Goal: Task Accomplishment & Management: Manage account settings

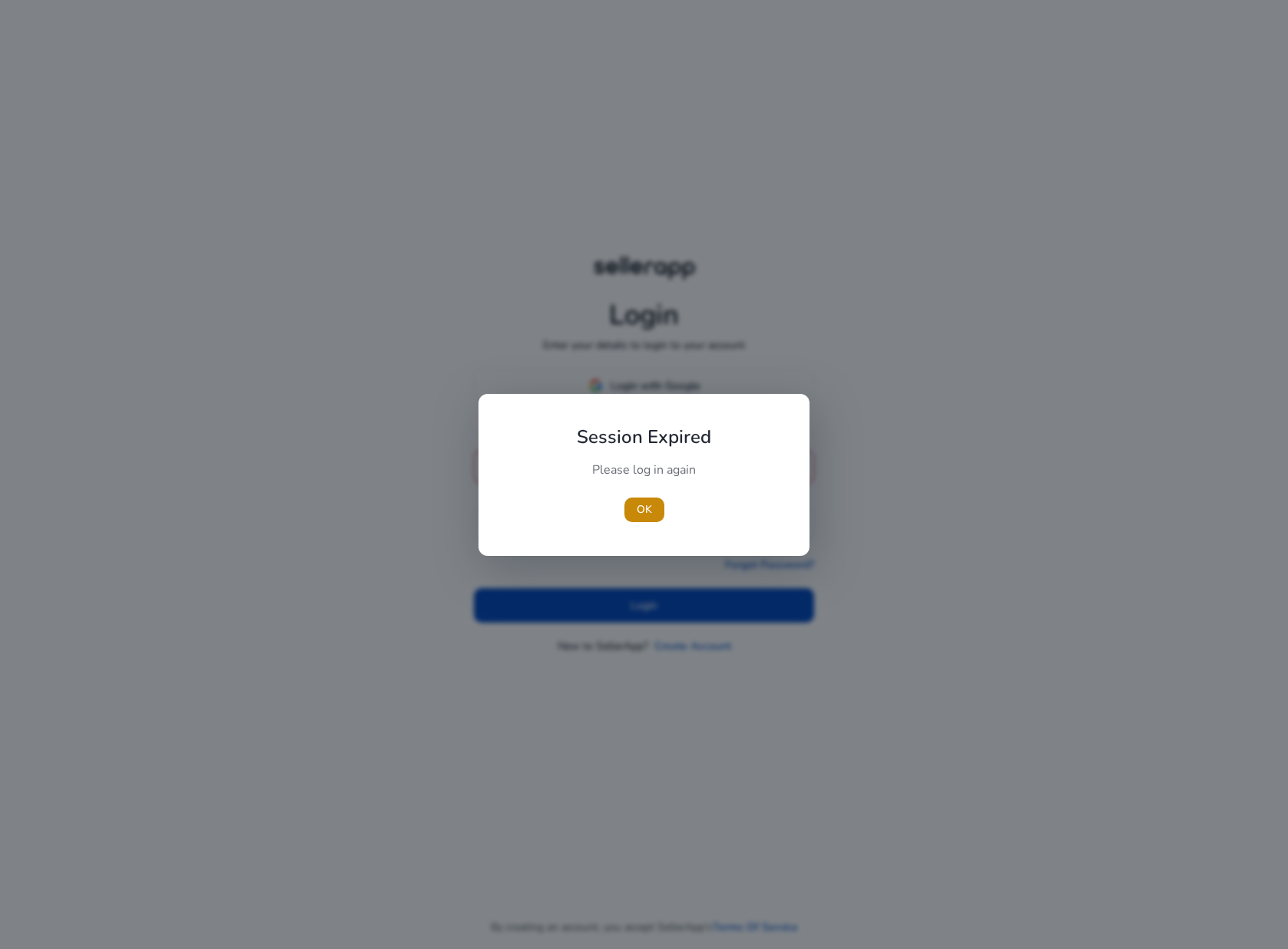
type input "**********"
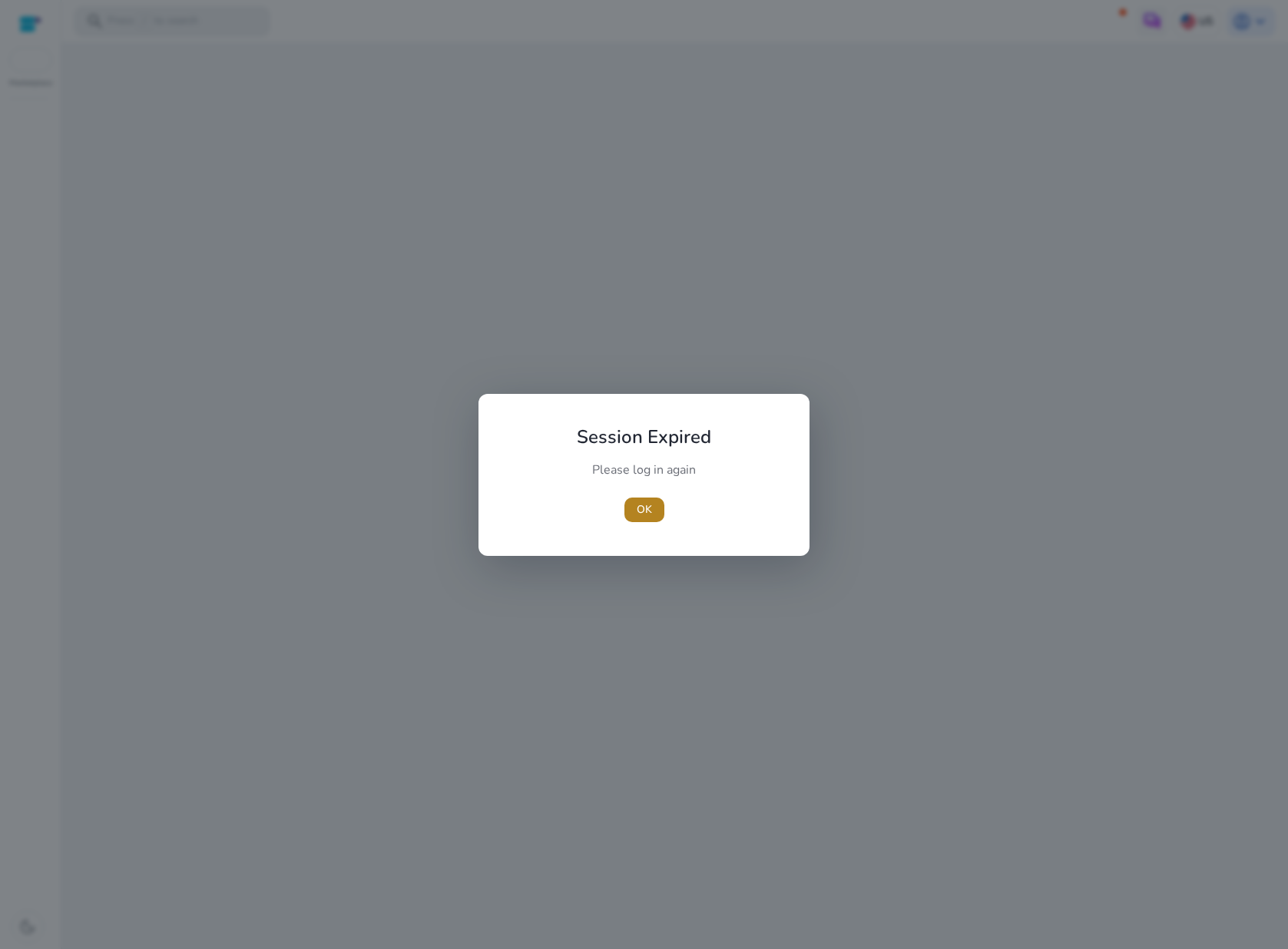
click at [627, 510] on span "button" at bounding box center [644, 510] width 40 height 36
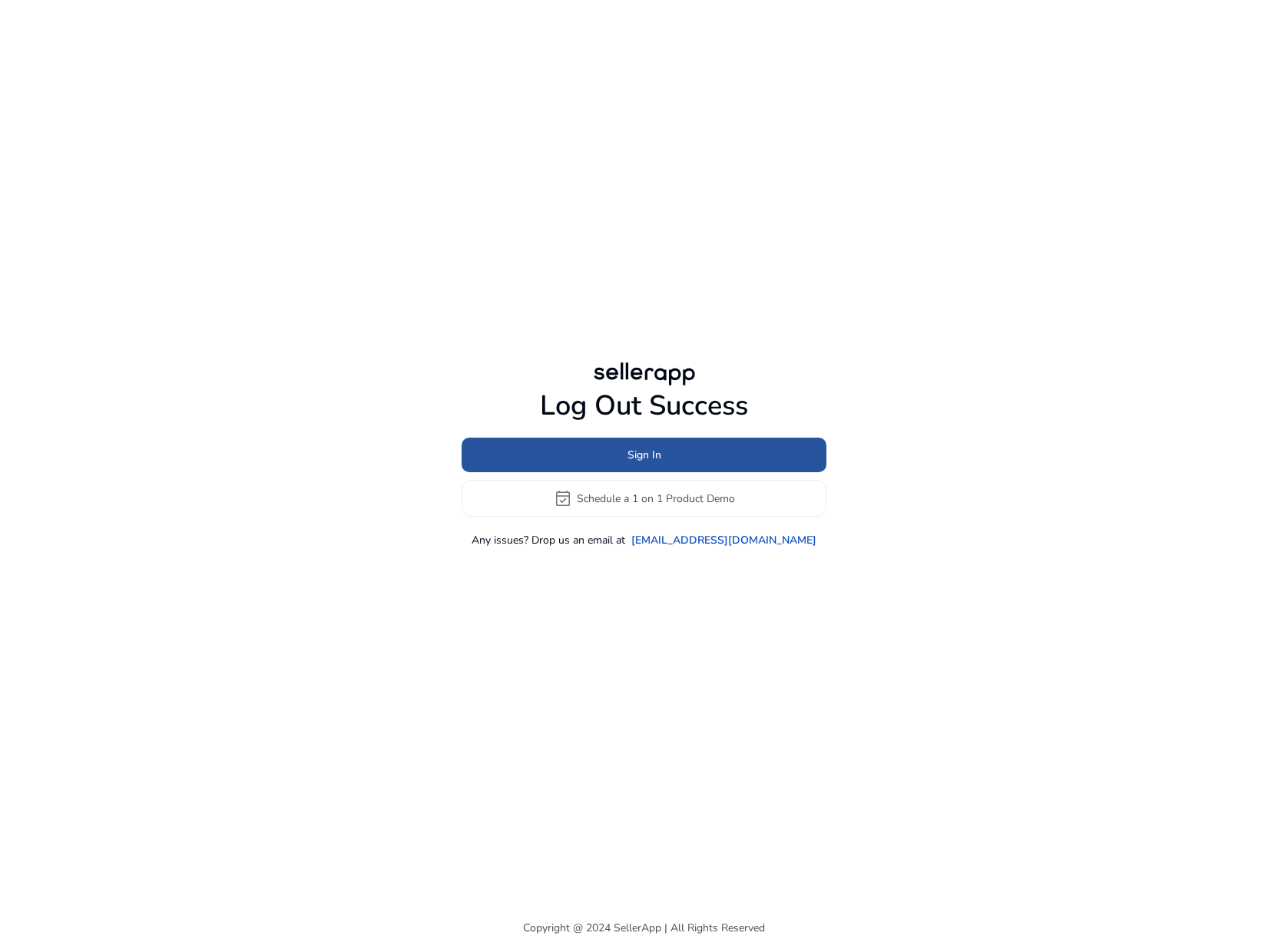
click at [639, 460] on span "Sign In" at bounding box center [644, 455] width 34 height 16
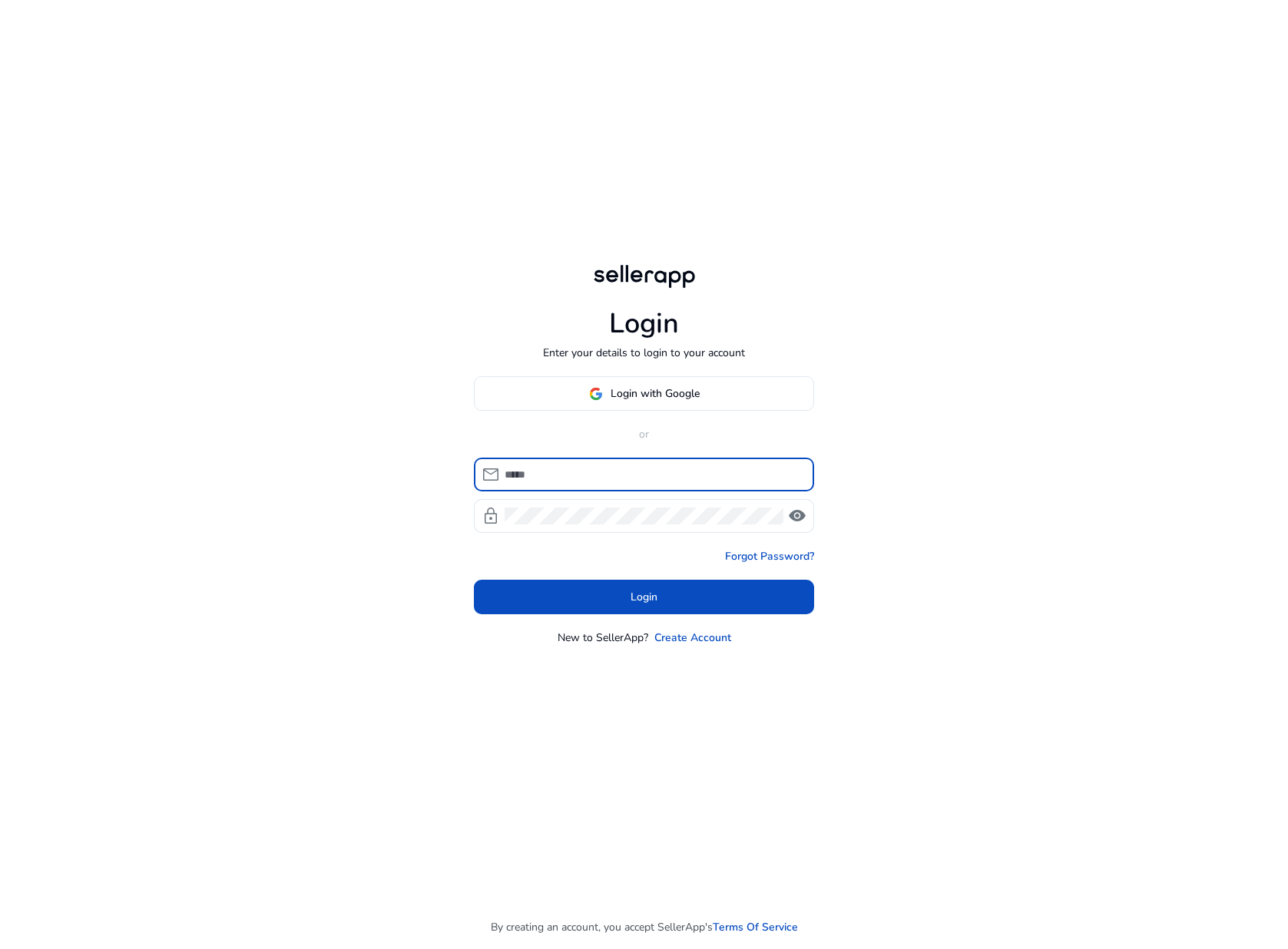
click at [572, 477] on input at bounding box center [653, 475] width 298 height 17
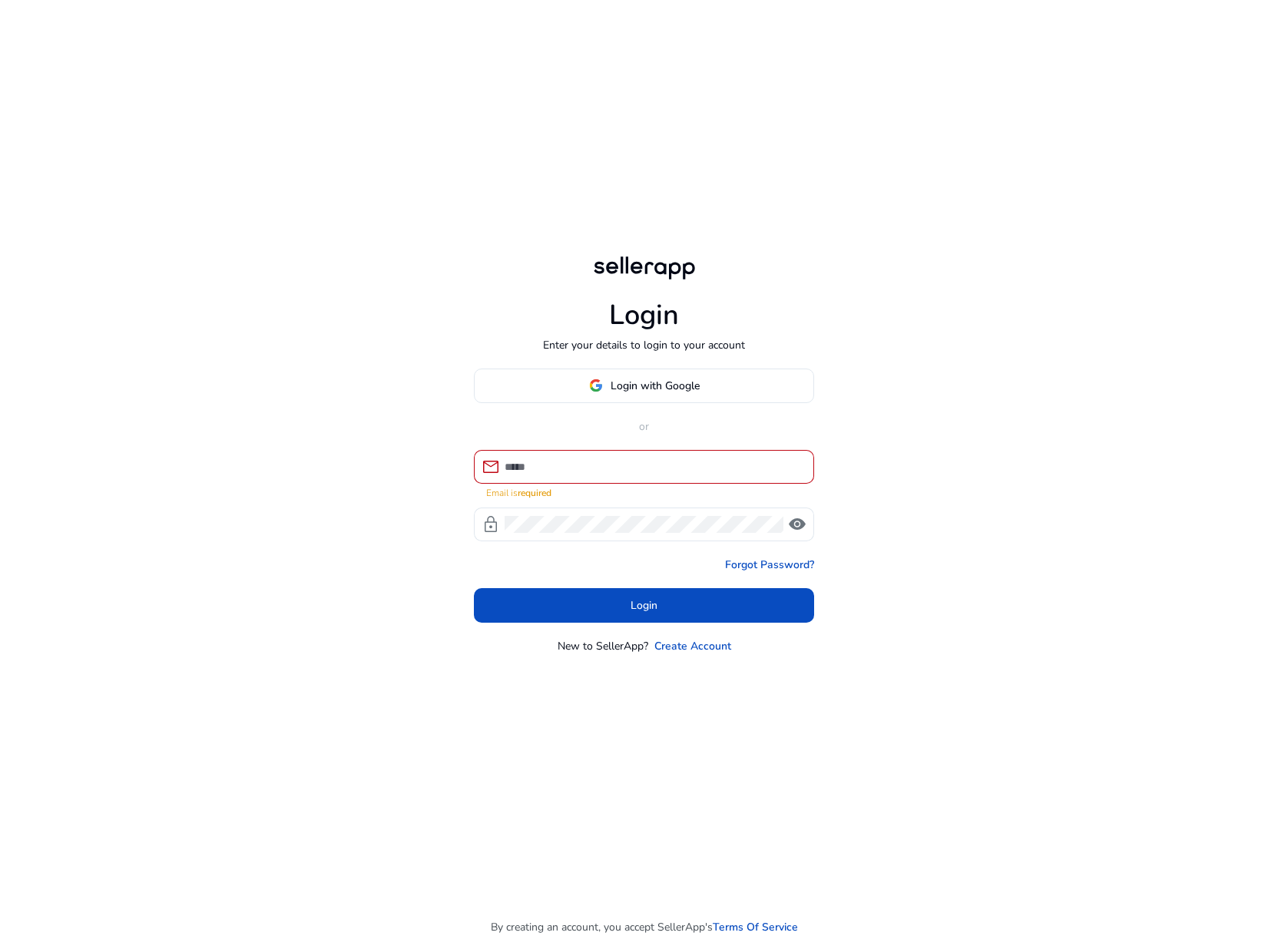
type input "**********"
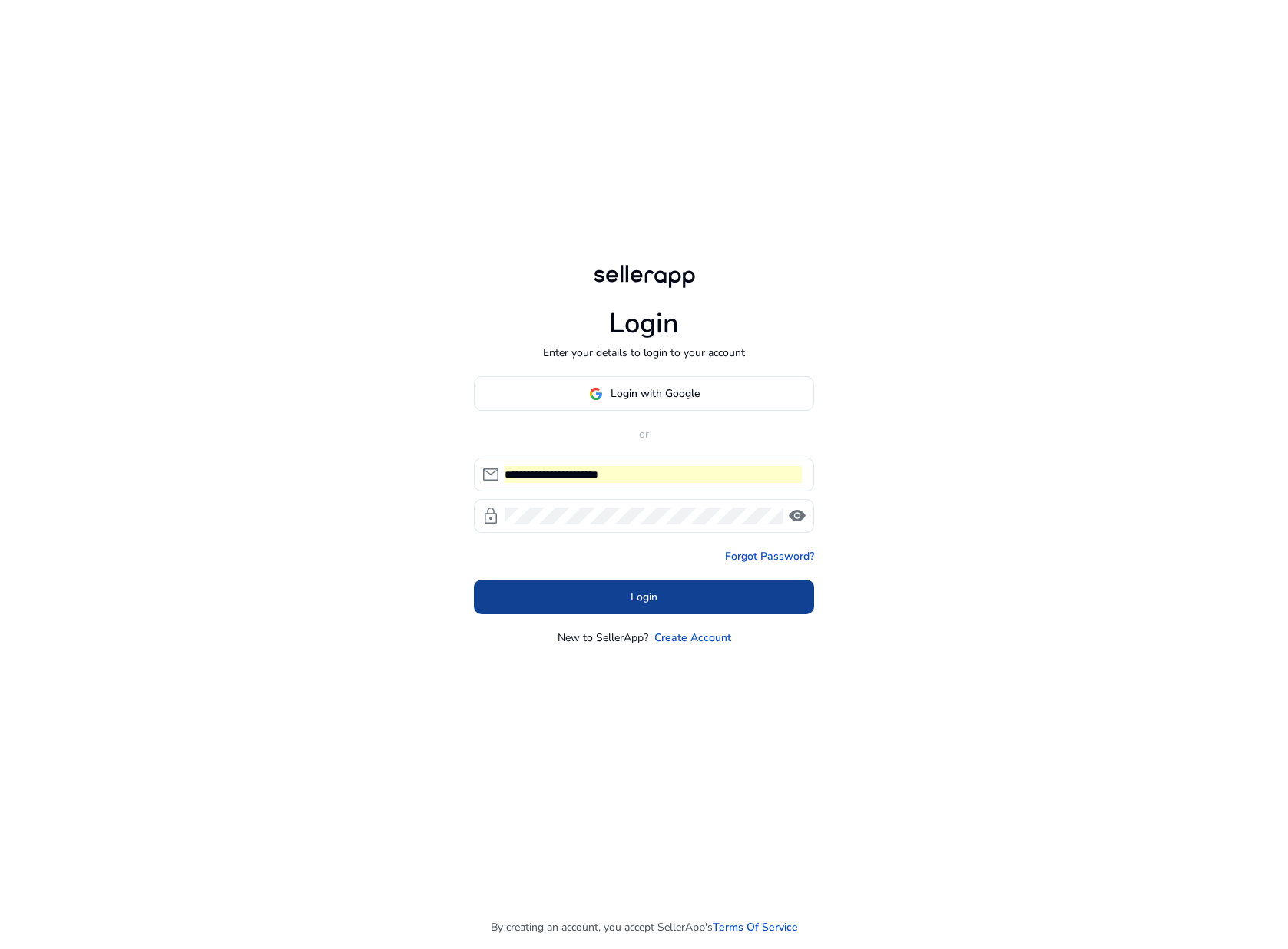
click at [616, 599] on span at bounding box center [644, 597] width 340 height 36
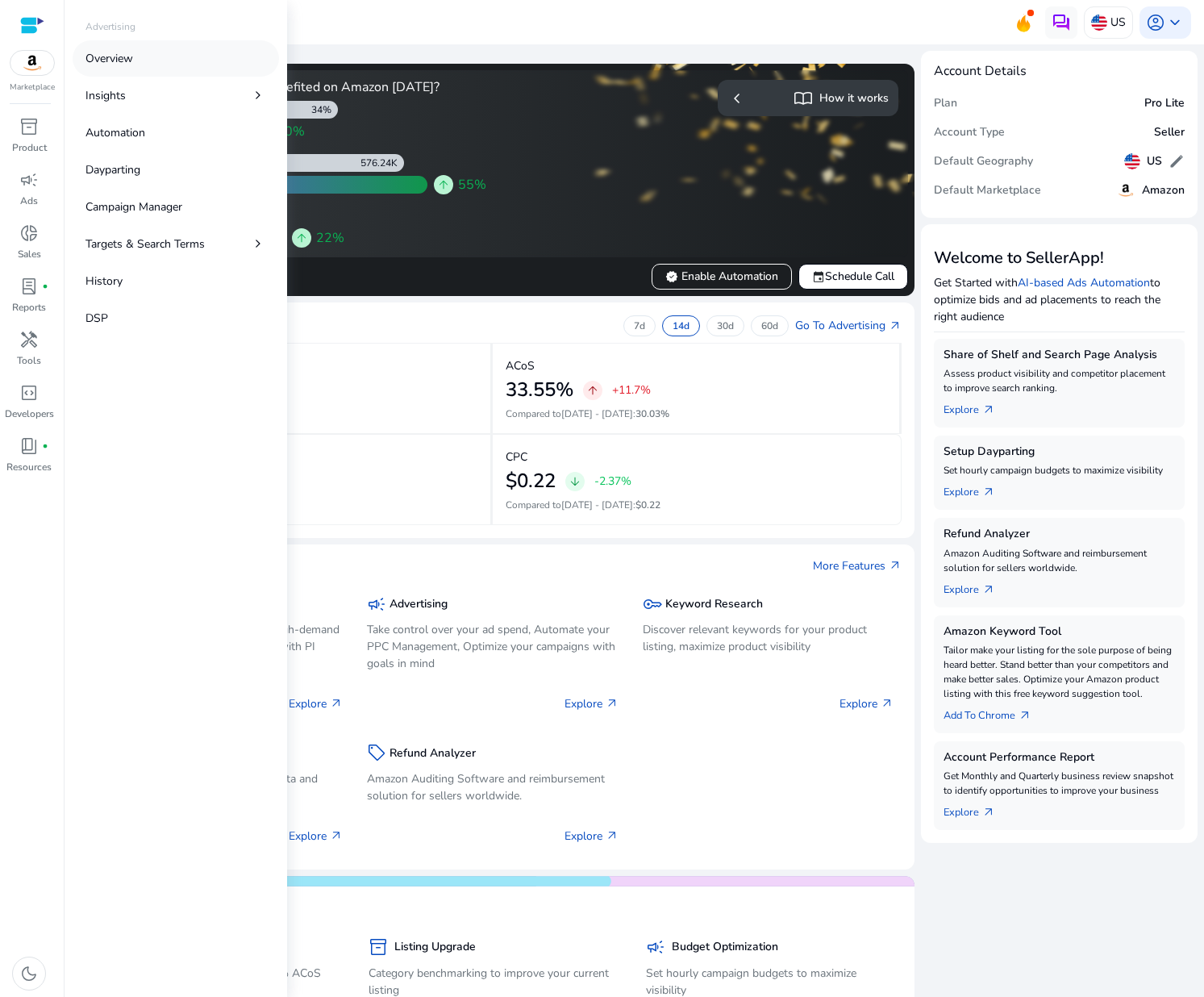
click at [109, 57] on p "Overview" at bounding box center [109, 58] width 47 height 17
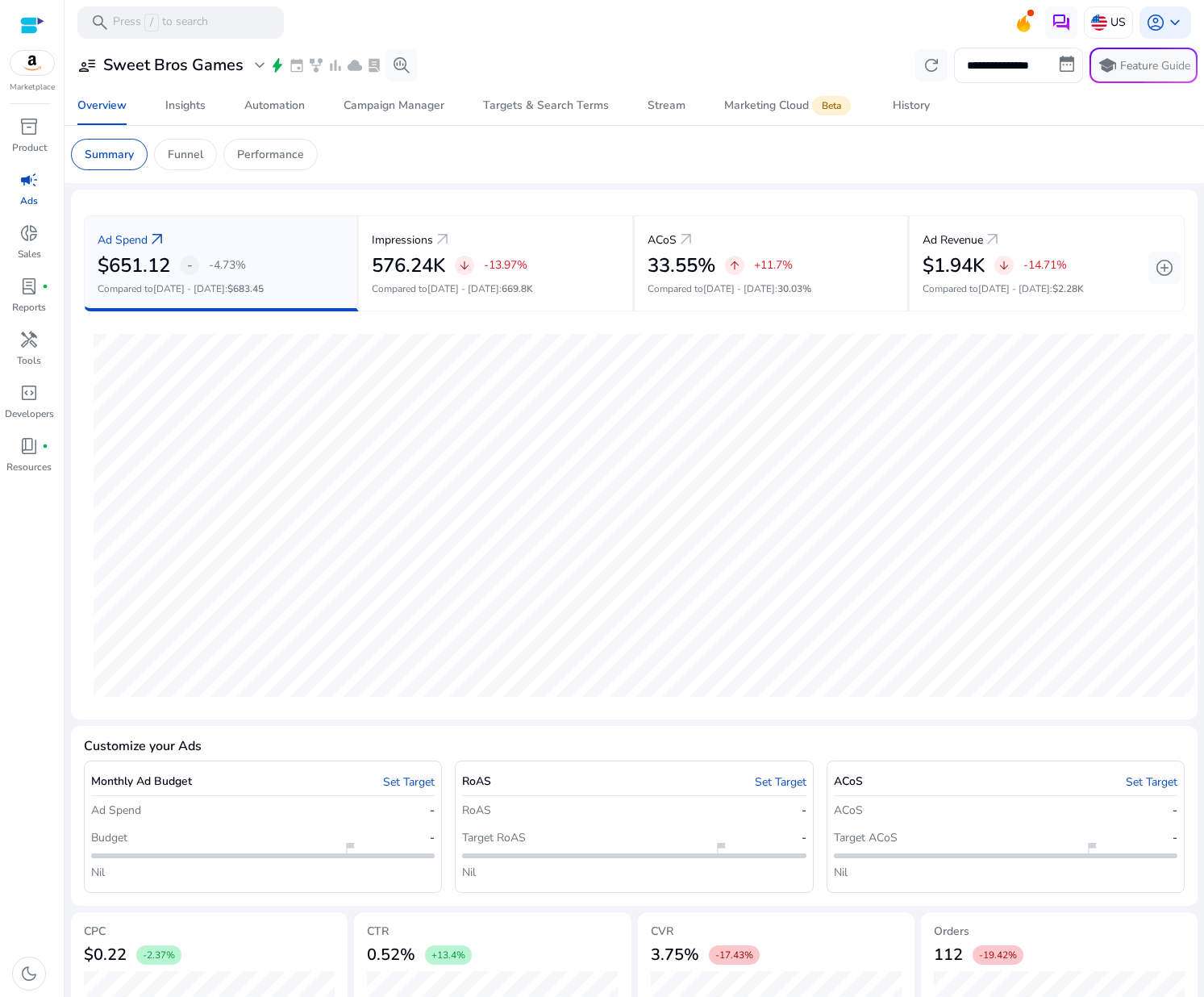
click at [503, 182] on mat-card "Summary Funnel Performance" at bounding box center [634, 154] width 1152 height 57
click at [278, 104] on div "Automation" at bounding box center [274, 105] width 61 height 12
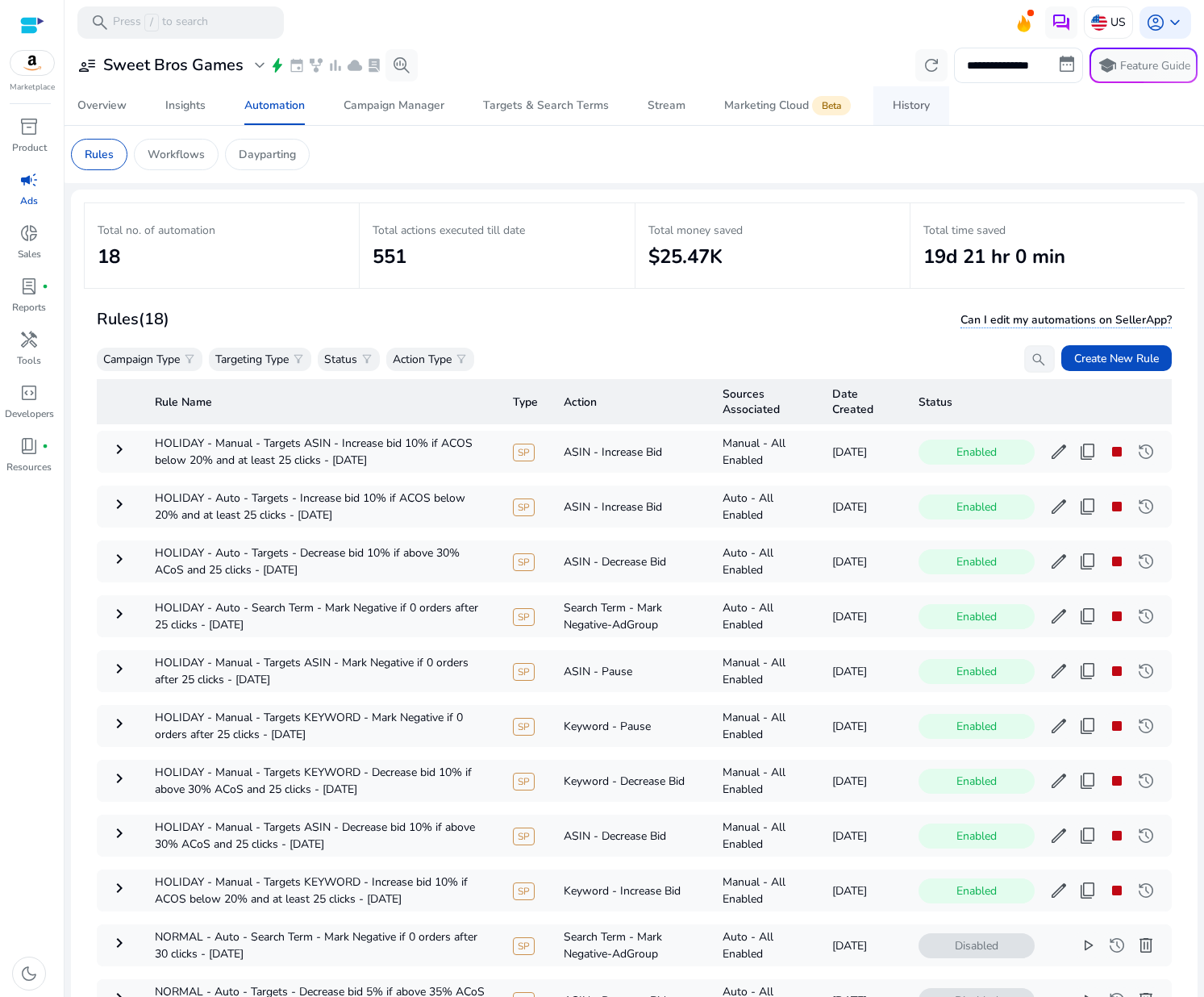
click at [913, 102] on div "History" at bounding box center [912, 105] width 37 height 12
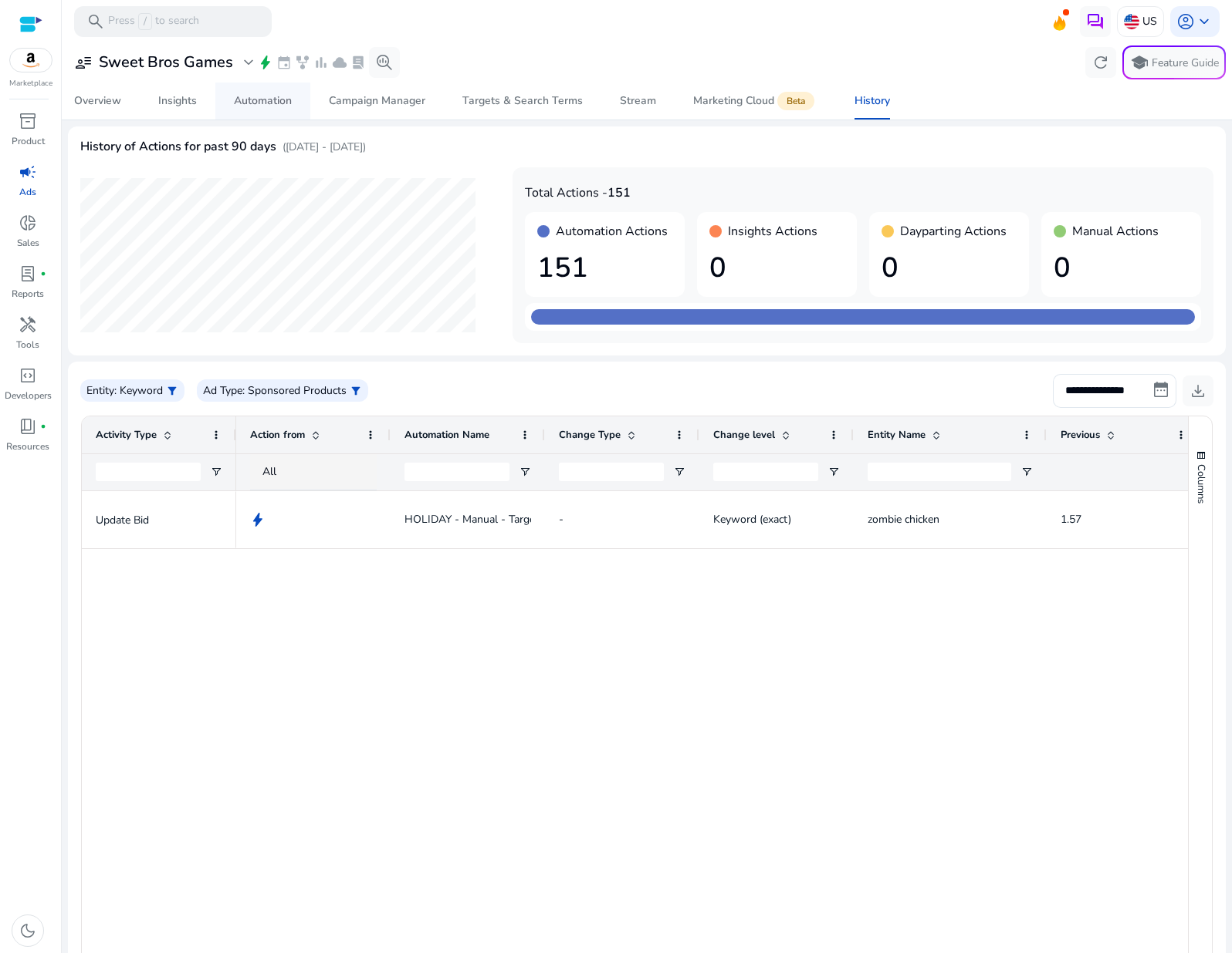
click at [219, 96] on link "Automation" at bounding box center [262, 100] width 95 height 37
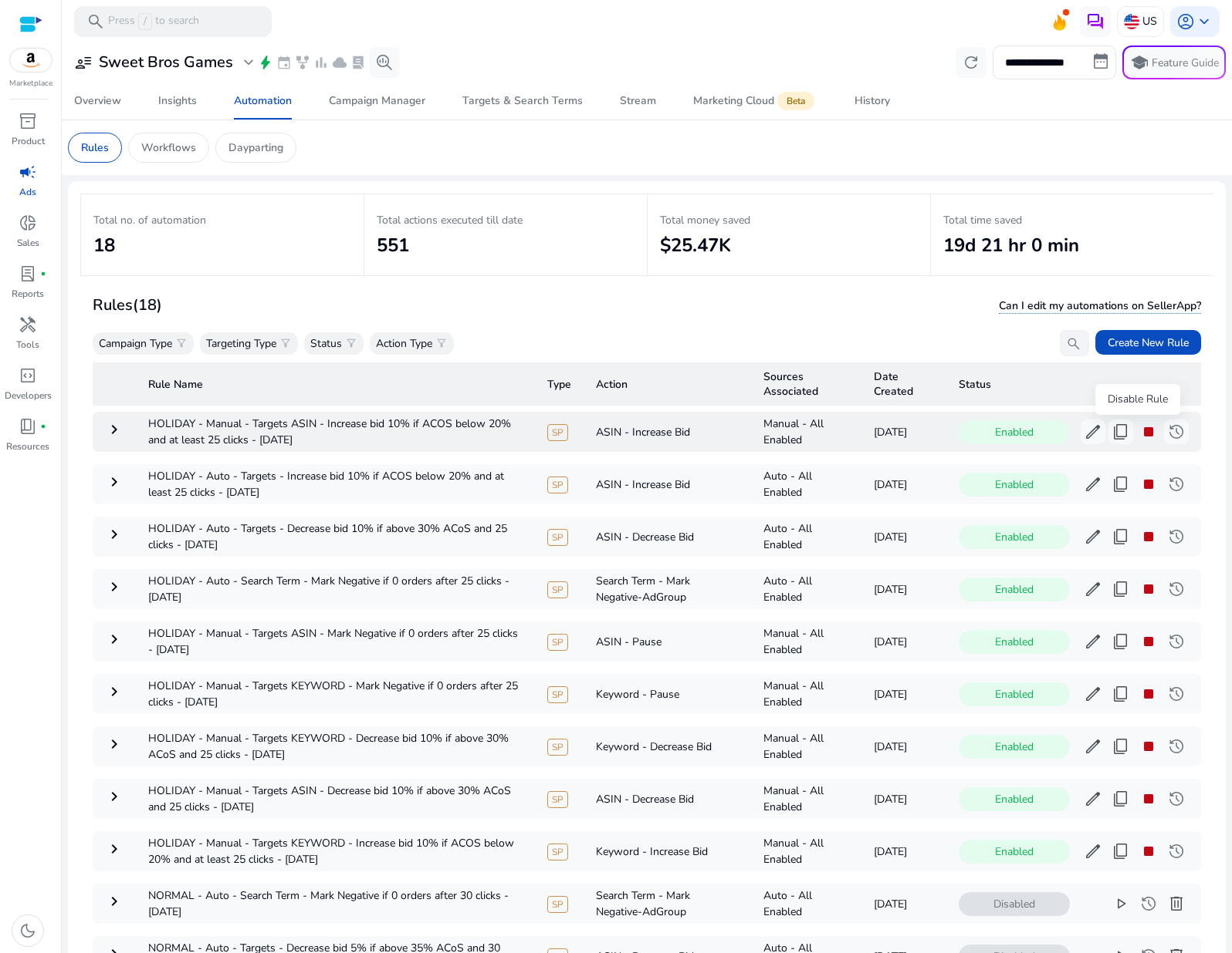
click at [1139, 438] on span "stop" at bounding box center [1149, 432] width 19 height 19
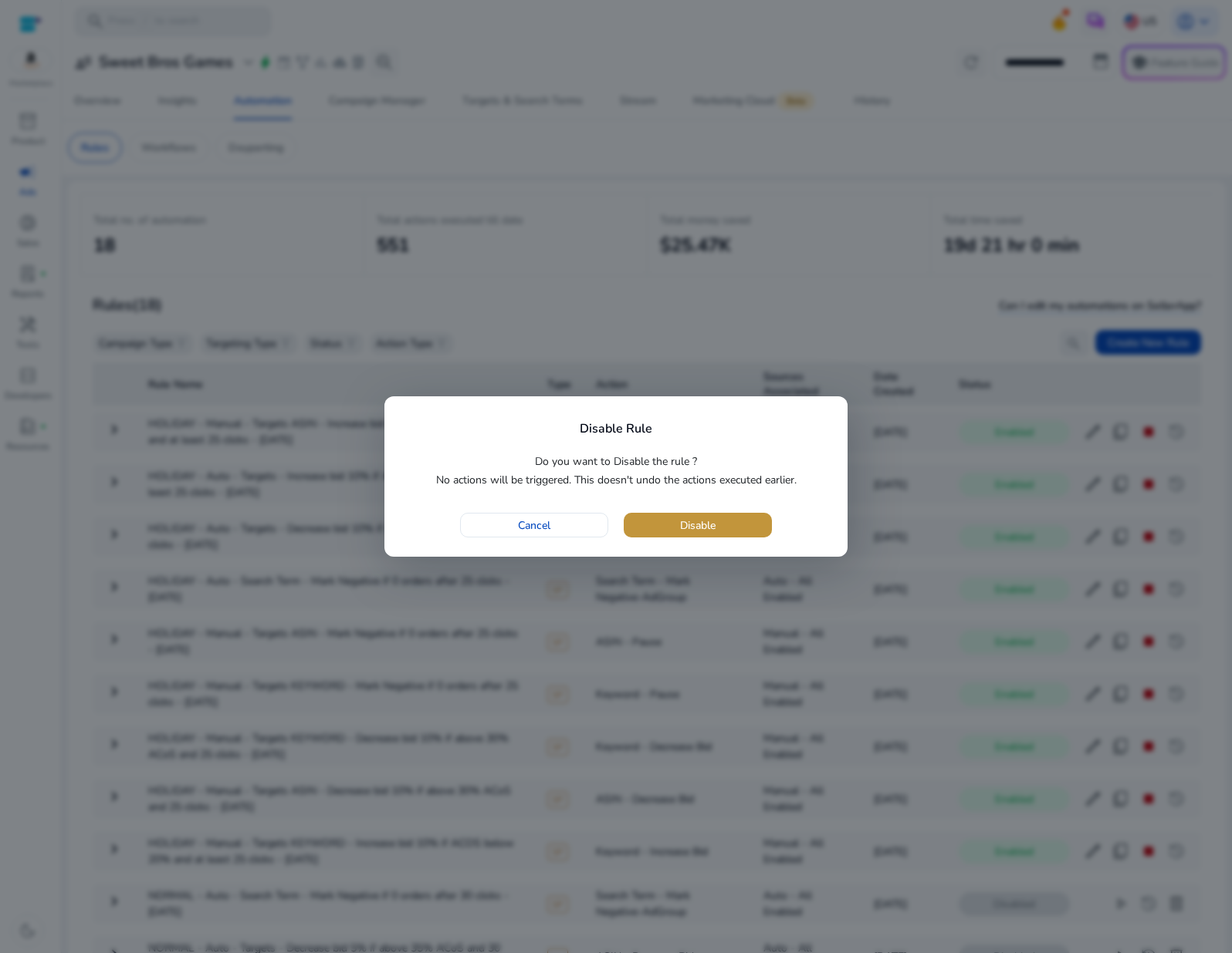
click at [735, 529] on span "button" at bounding box center [698, 525] width 148 height 37
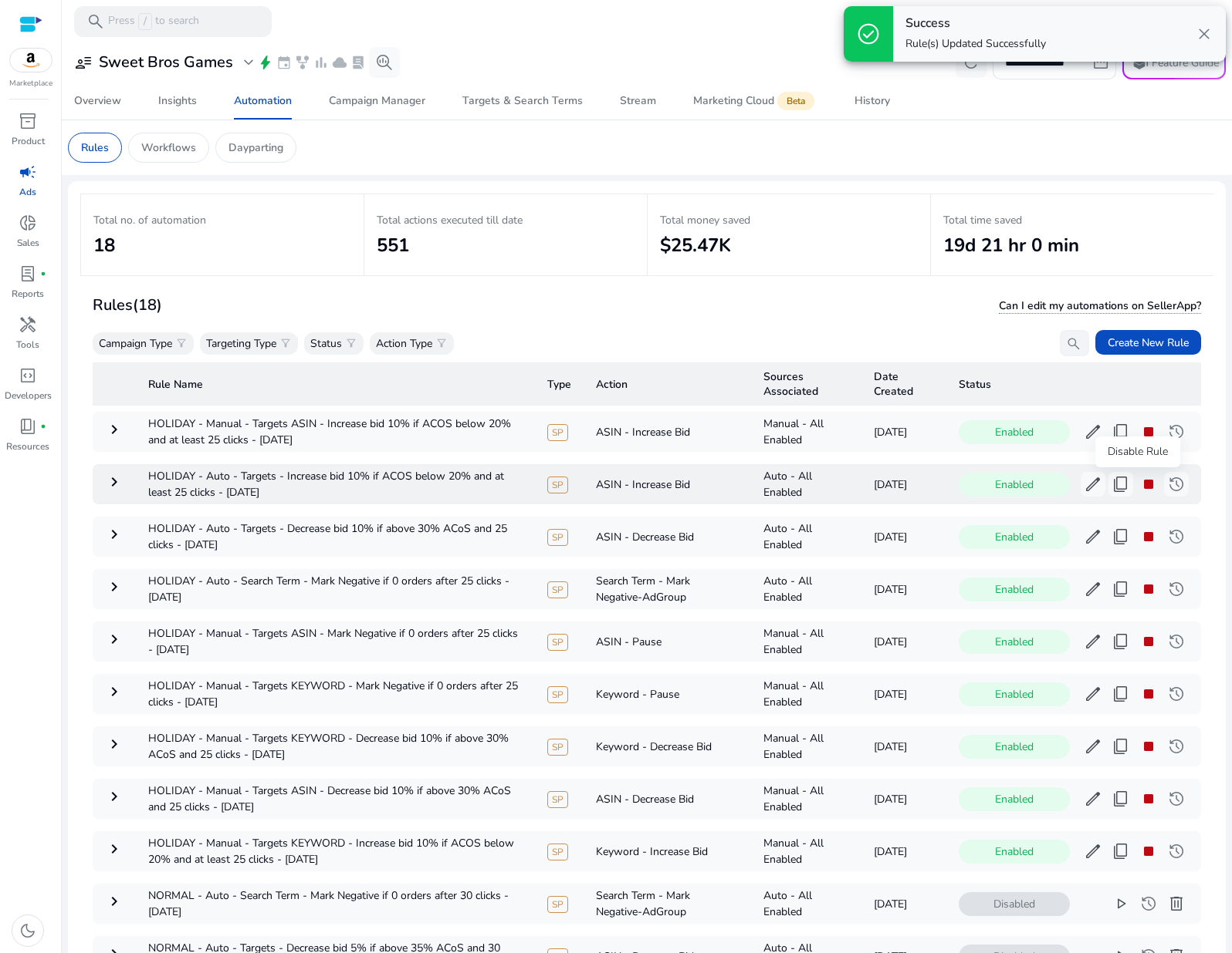
click at [1139, 487] on span "stop" at bounding box center [1149, 485] width 19 height 19
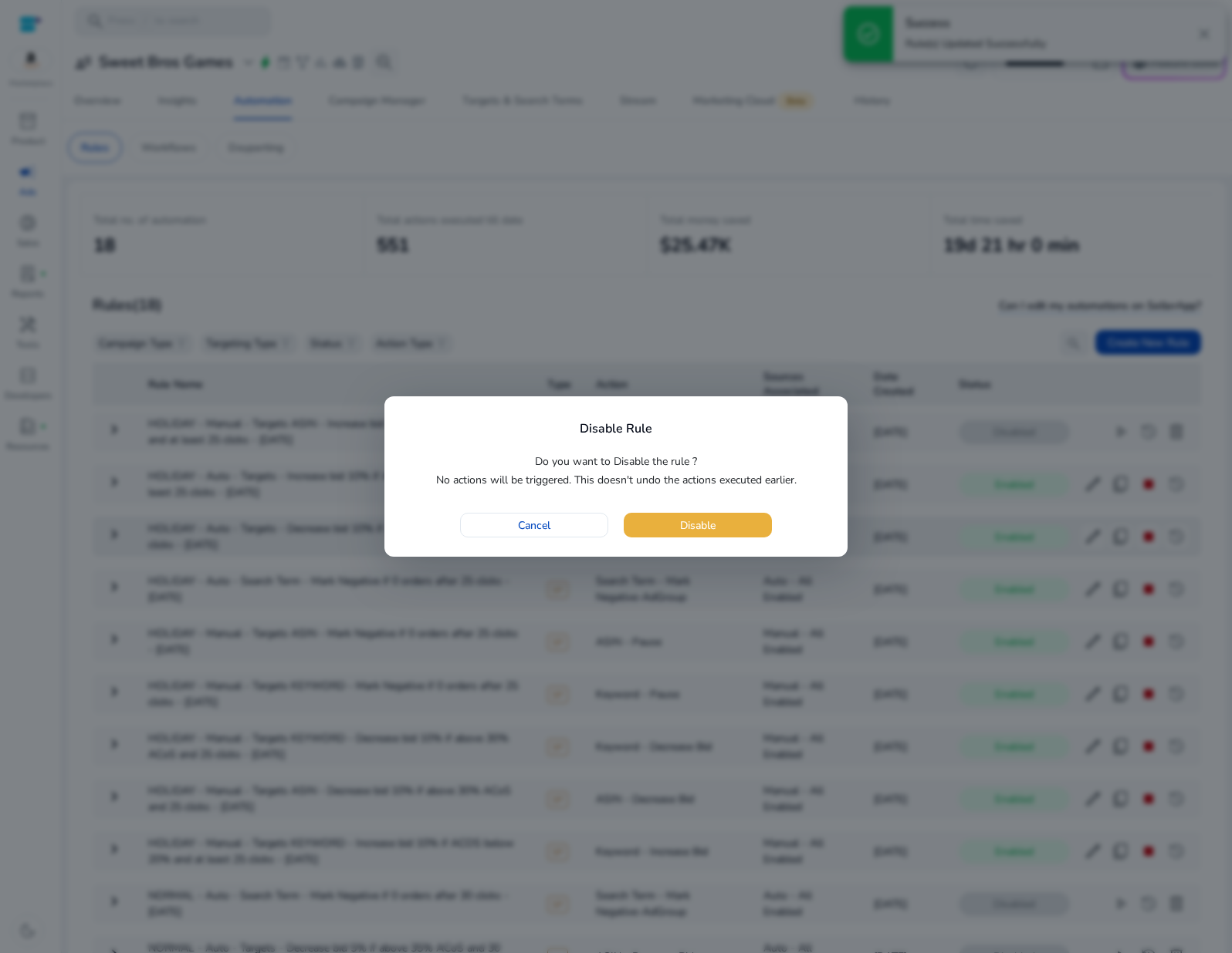
click at [739, 524] on span "button" at bounding box center [698, 525] width 148 height 37
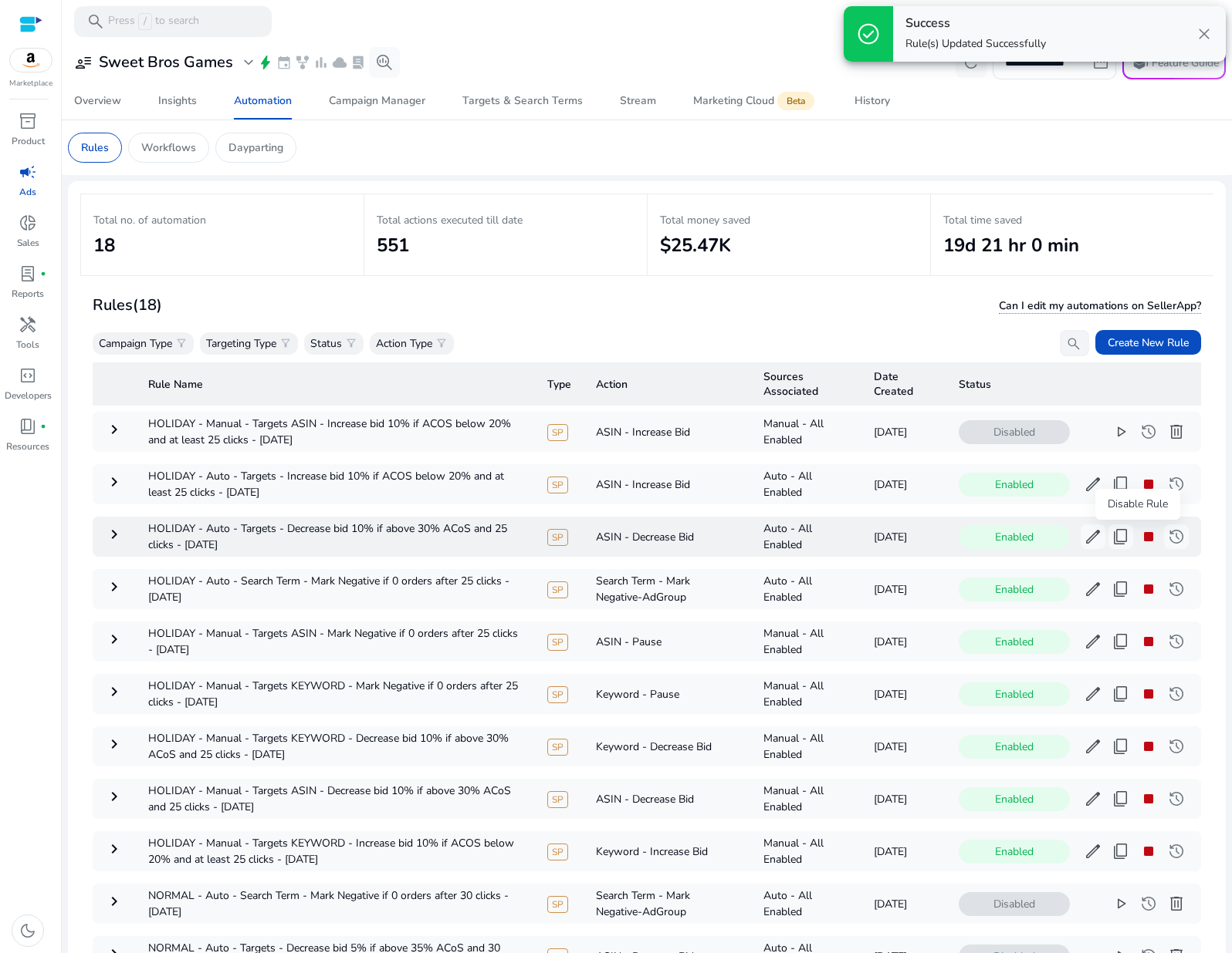
click at [1139, 538] on span "stop" at bounding box center [1149, 537] width 19 height 19
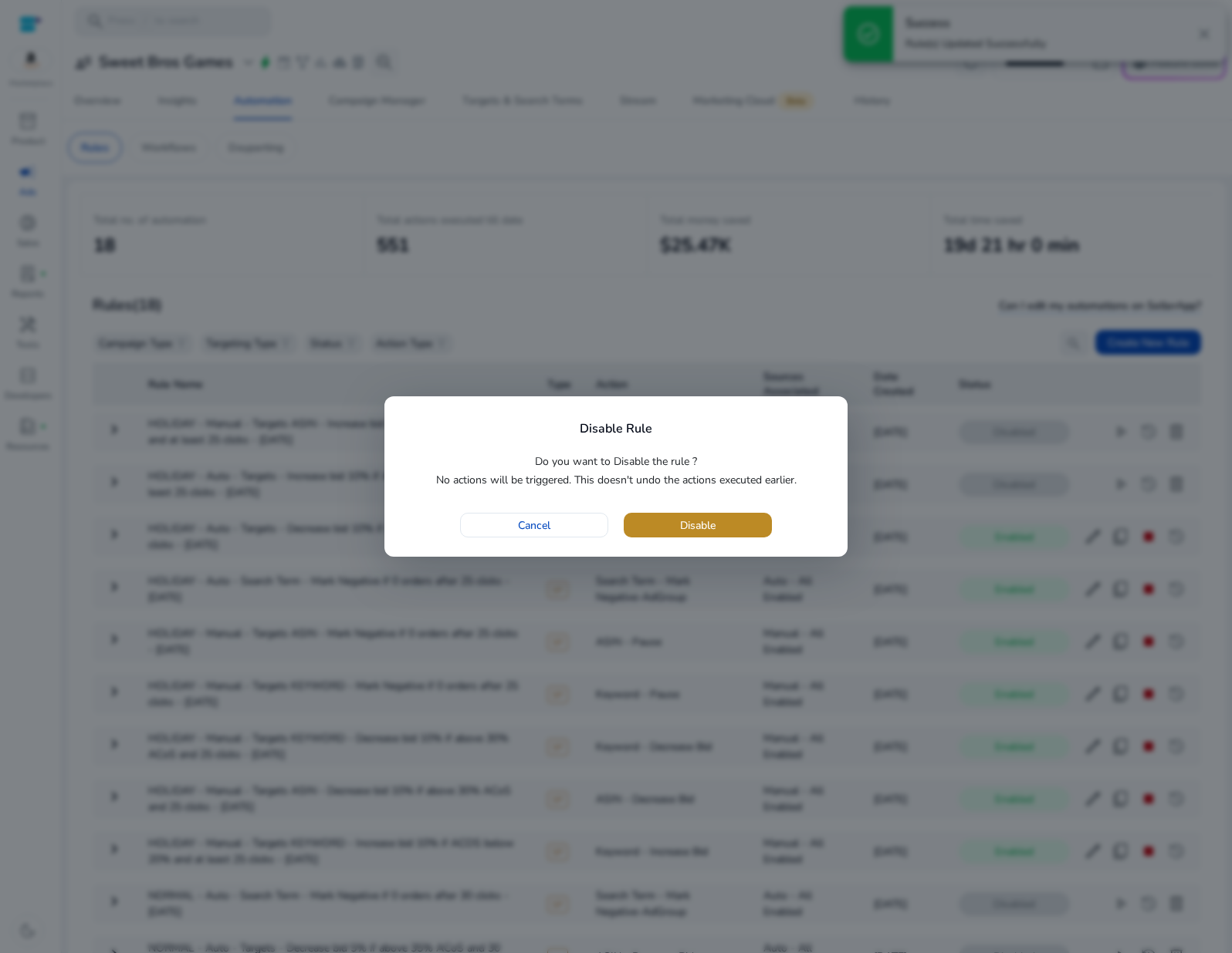
click at [751, 527] on span "button" at bounding box center [698, 525] width 148 height 37
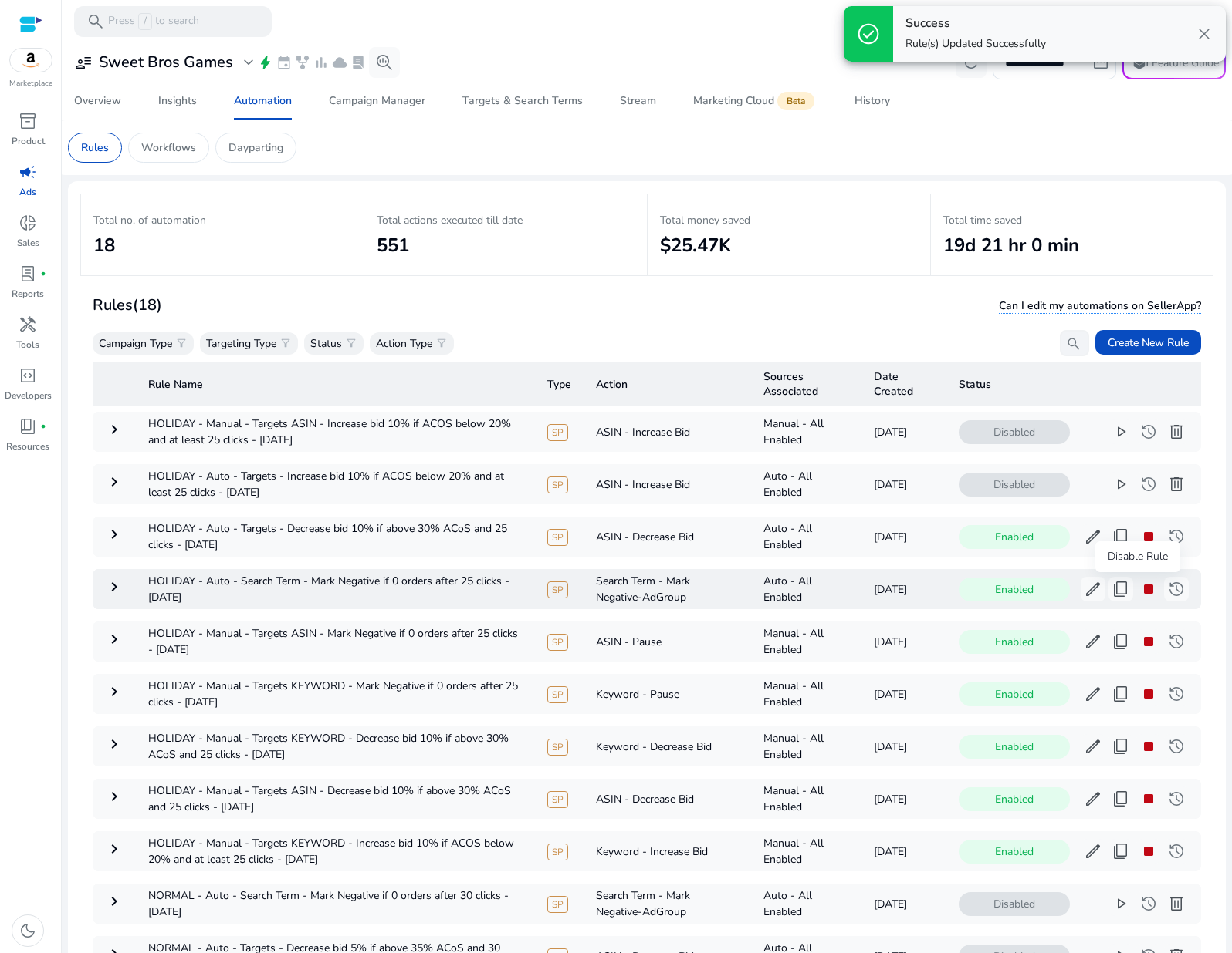
click at [1139, 589] on span "stop" at bounding box center [1149, 589] width 19 height 19
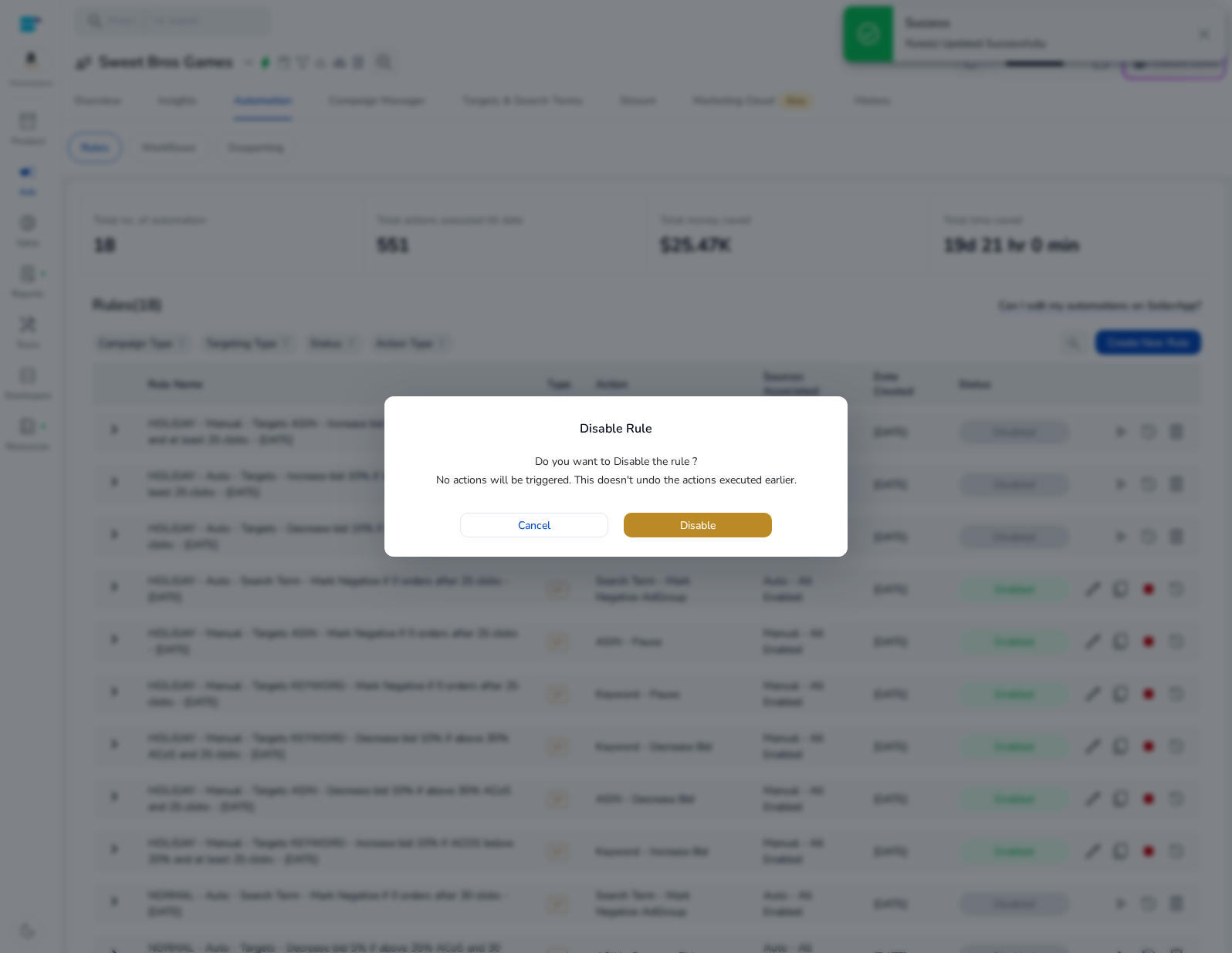
click at [677, 524] on span "button" at bounding box center [698, 525] width 148 height 37
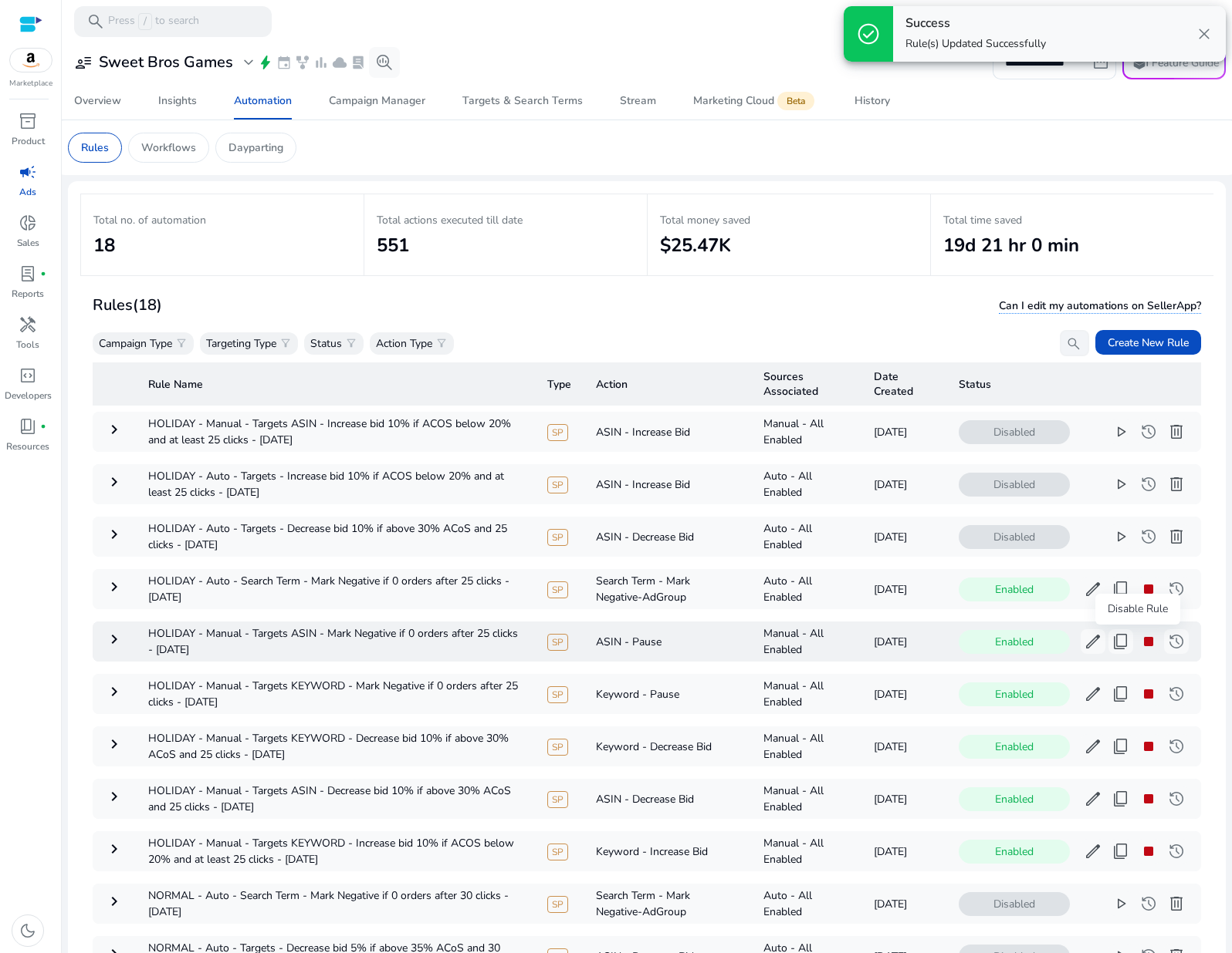
click at [1139, 639] on span "stop" at bounding box center [1149, 642] width 19 height 19
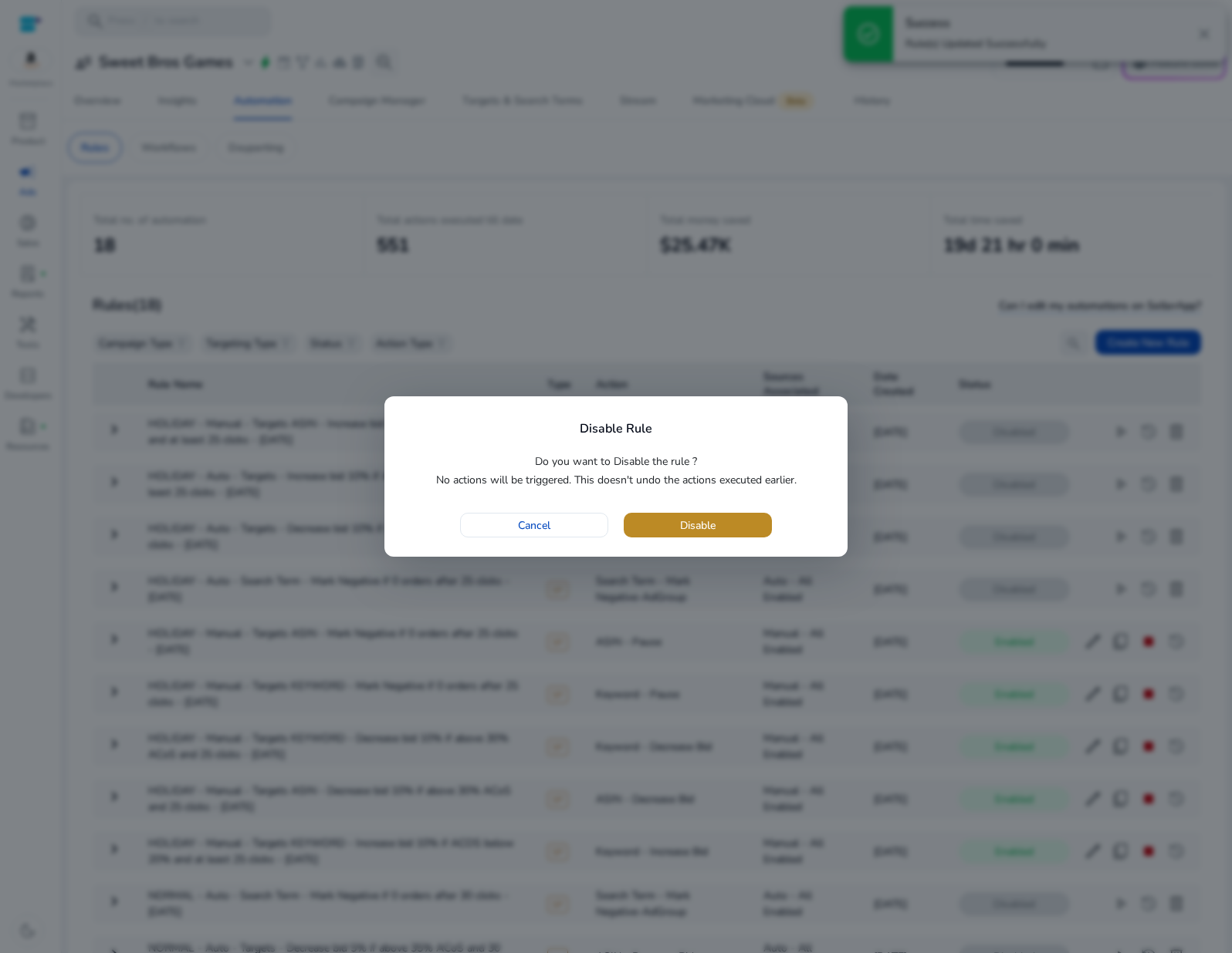
click at [717, 521] on span "button" at bounding box center [698, 525] width 148 height 37
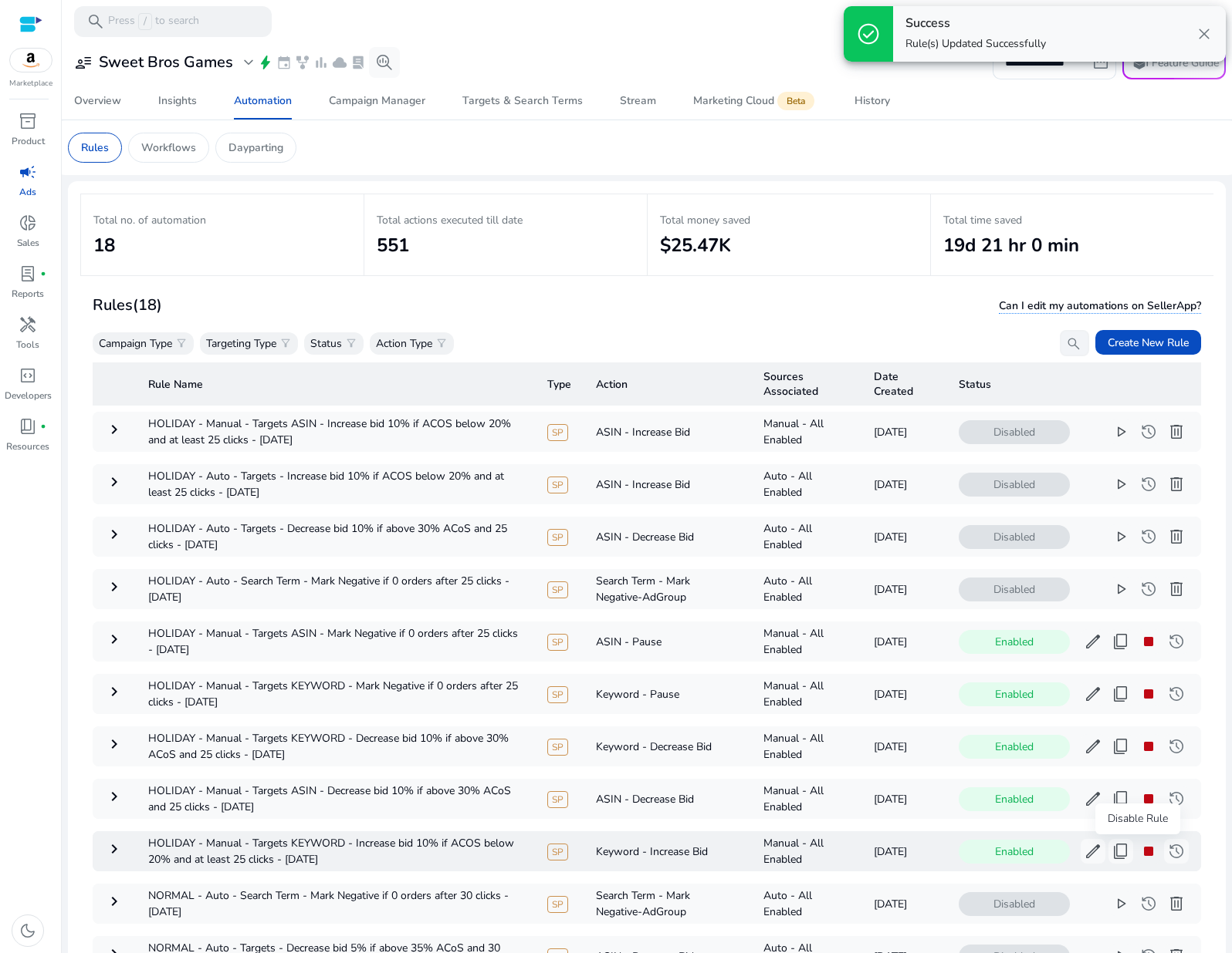
click at [1139, 850] on span "stop" at bounding box center [1149, 852] width 19 height 19
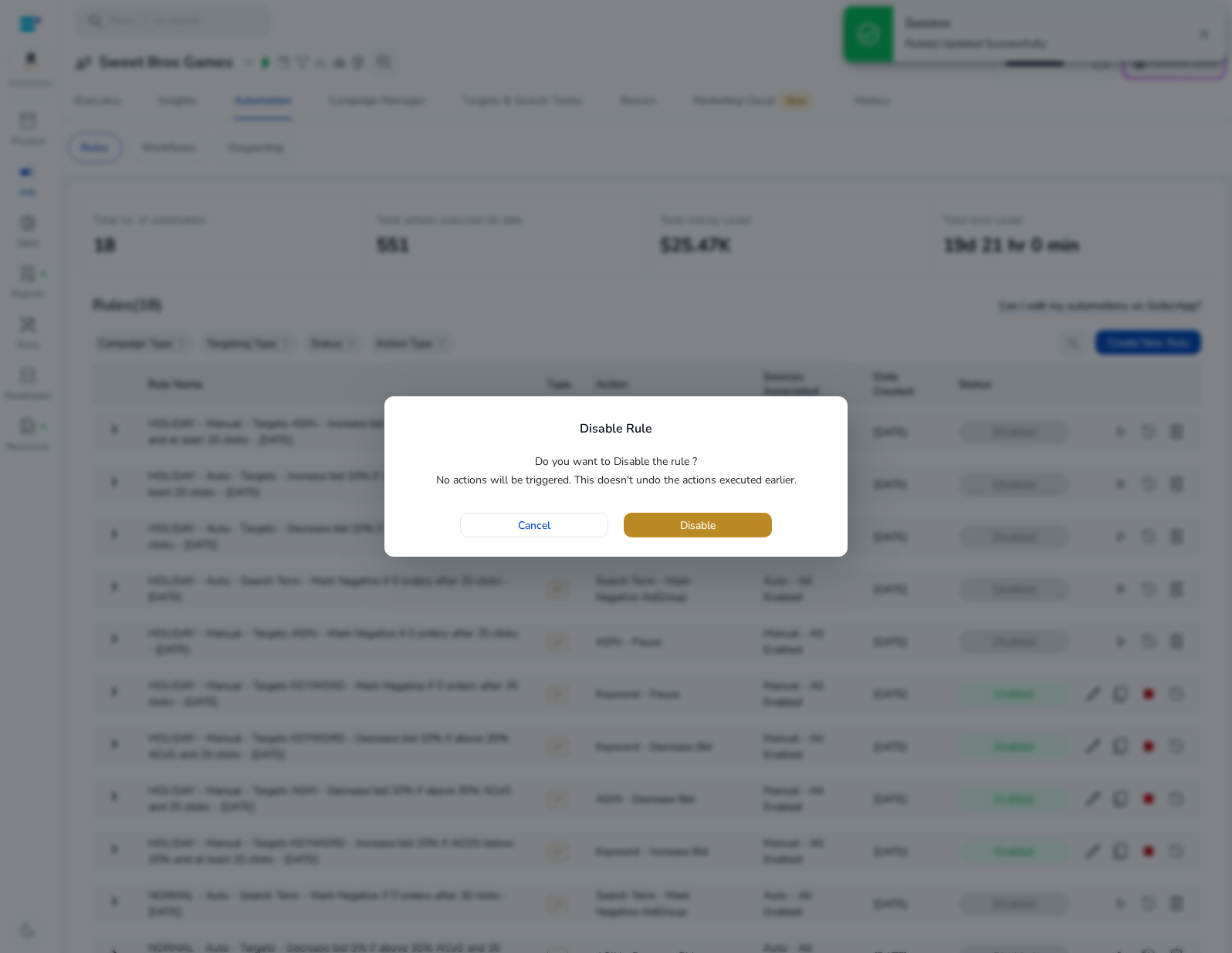
click at [686, 521] on span "Disable" at bounding box center [698, 525] width 36 height 16
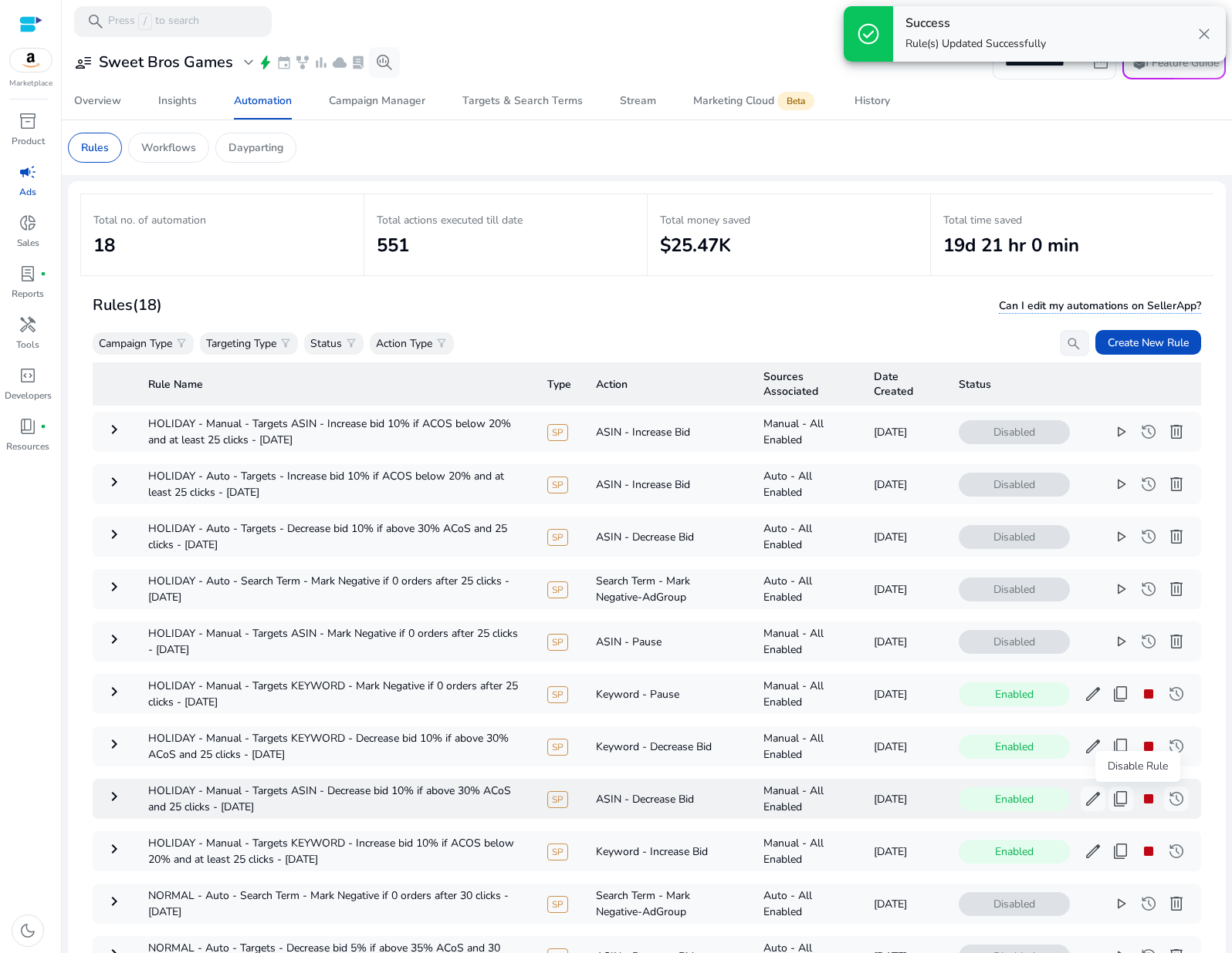
click at [1139, 801] on span "stop" at bounding box center [1149, 799] width 19 height 19
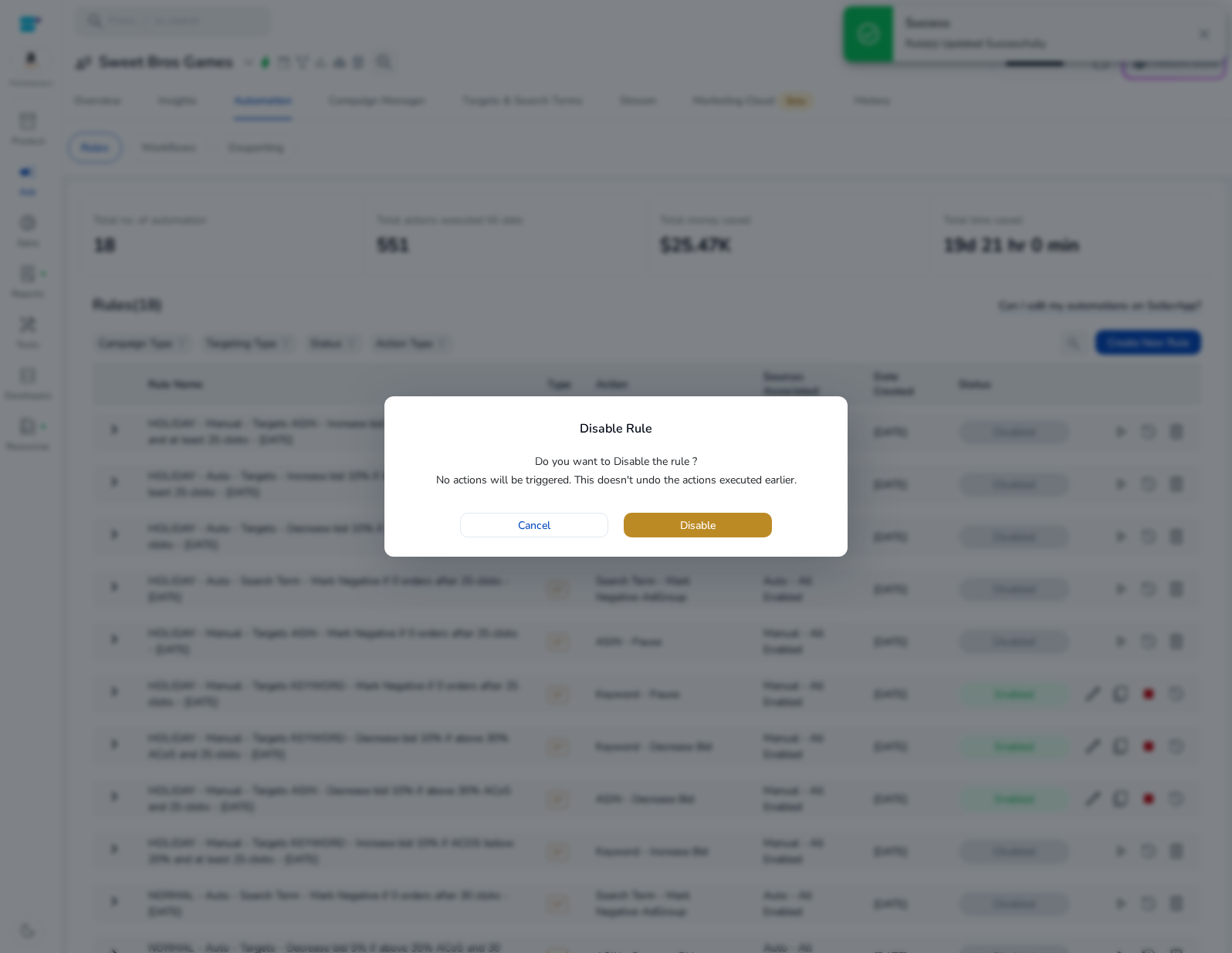
click at [700, 529] on span "Disable" at bounding box center [698, 525] width 36 height 16
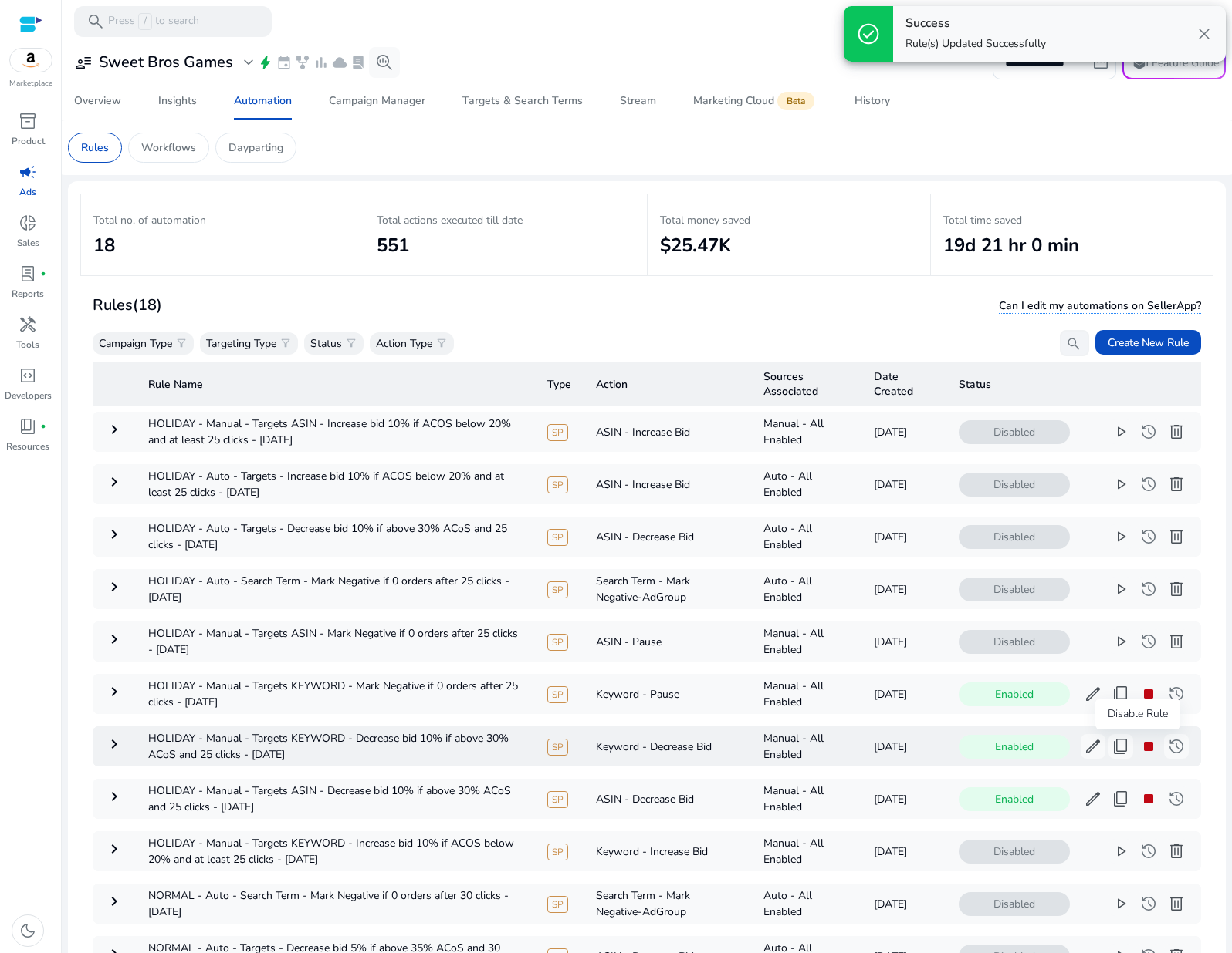
click at [1139, 747] on span "stop" at bounding box center [1149, 747] width 19 height 19
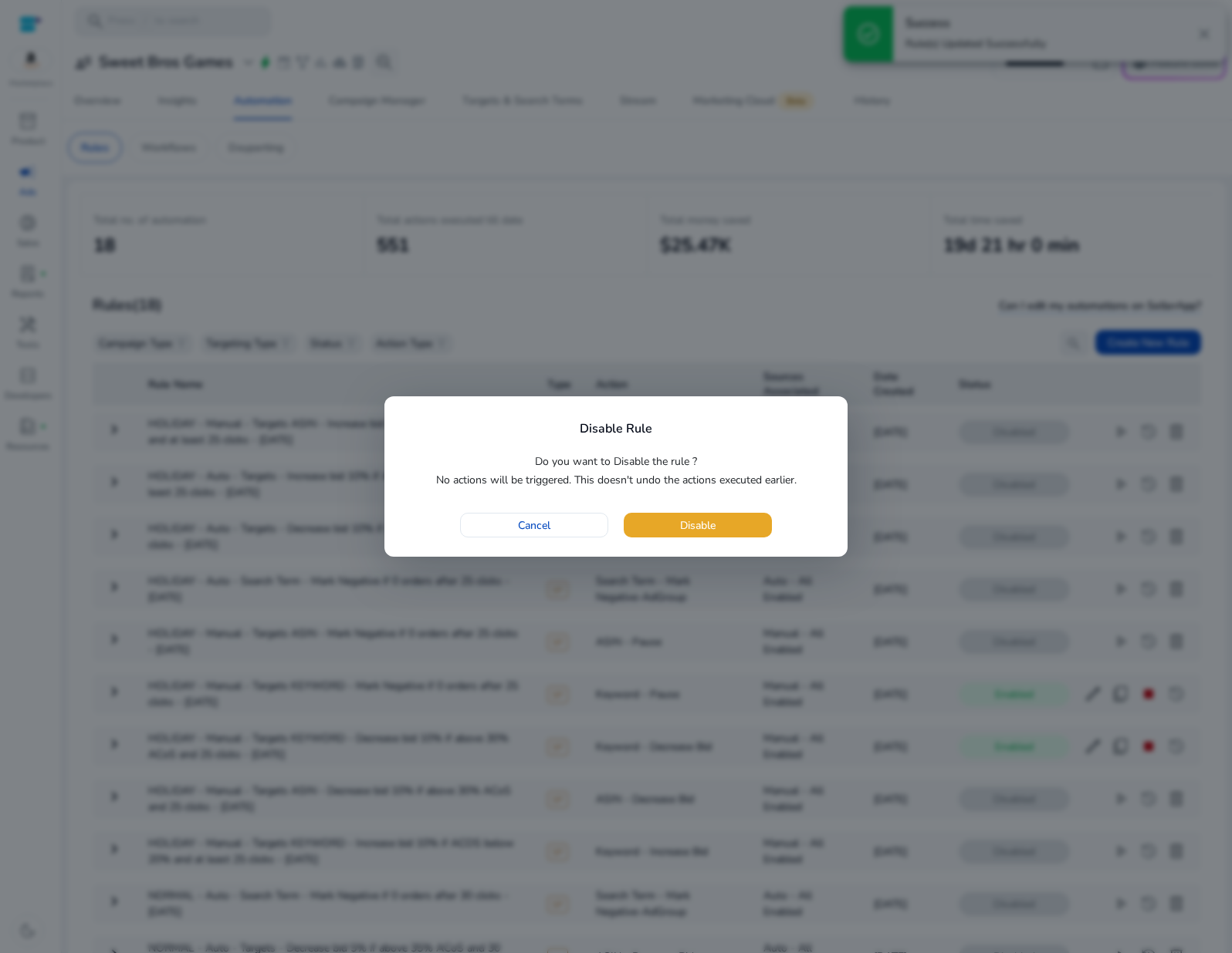
click at [716, 516] on span "button" at bounding box center [698, 525] width 148 height 37
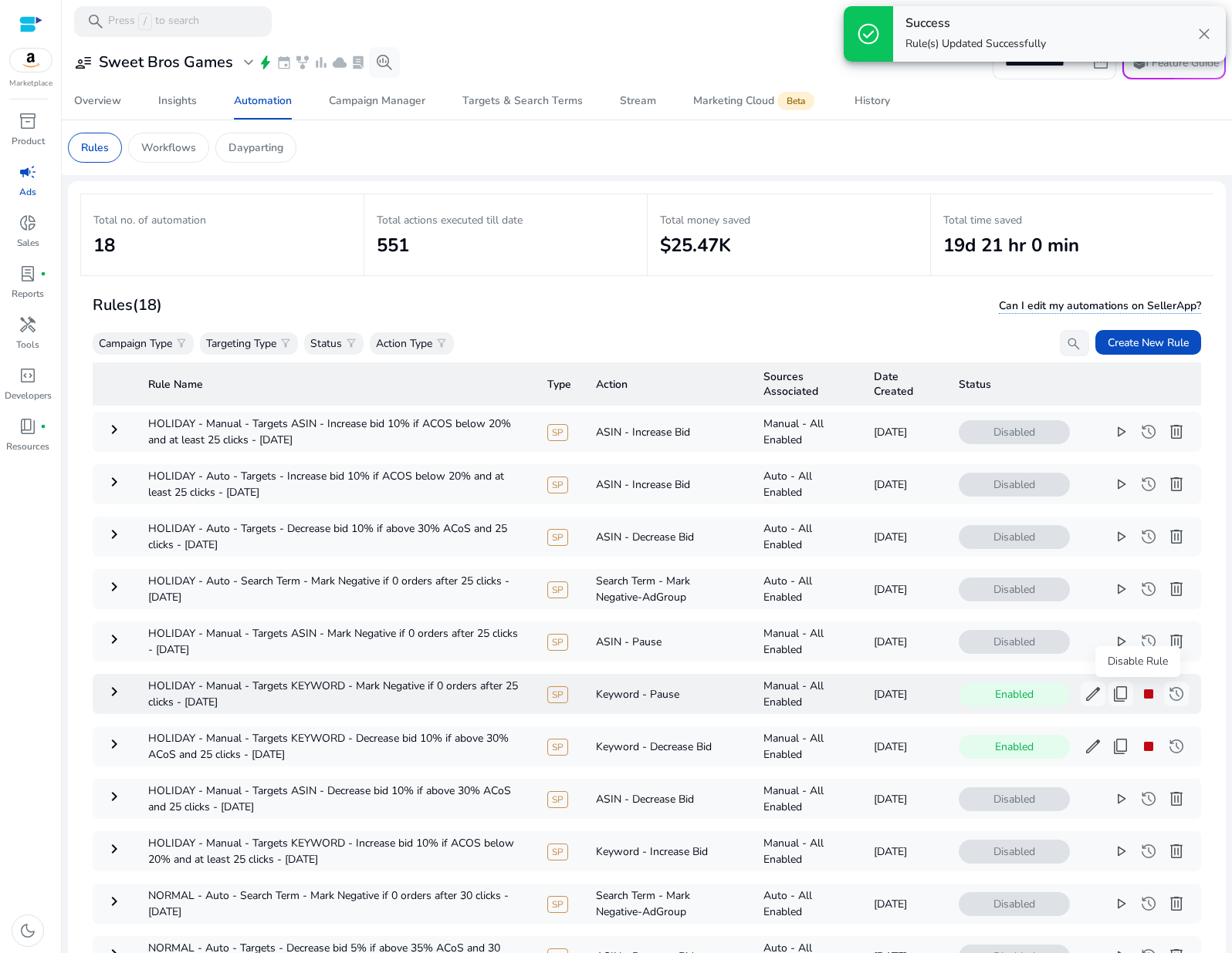
click at [1139, 698] on span "stop" at bounding box center [1149, 694] width 19 height 19
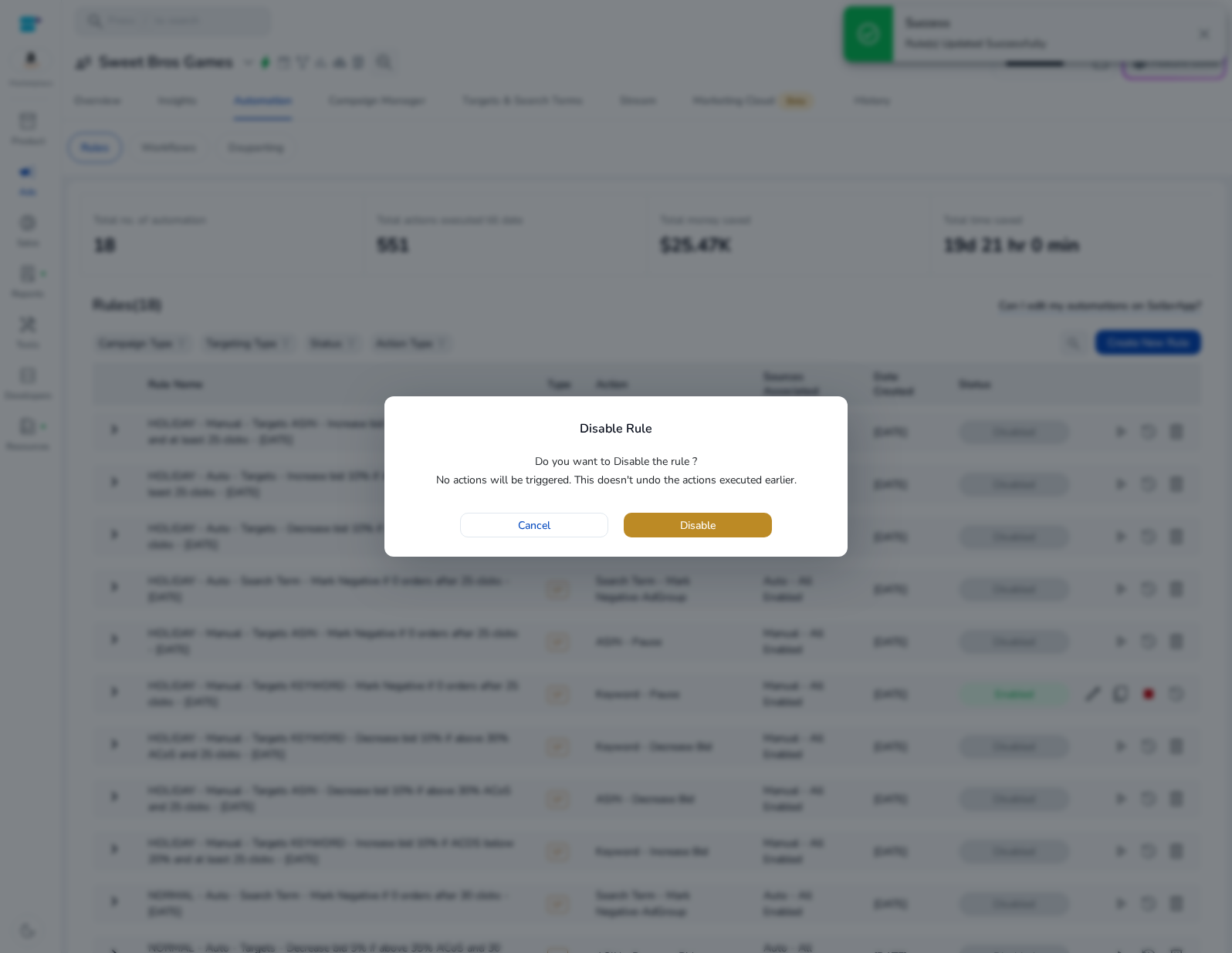
click at [667, 521] on span "button" at bounding box center [698, 525] width 148 height 37
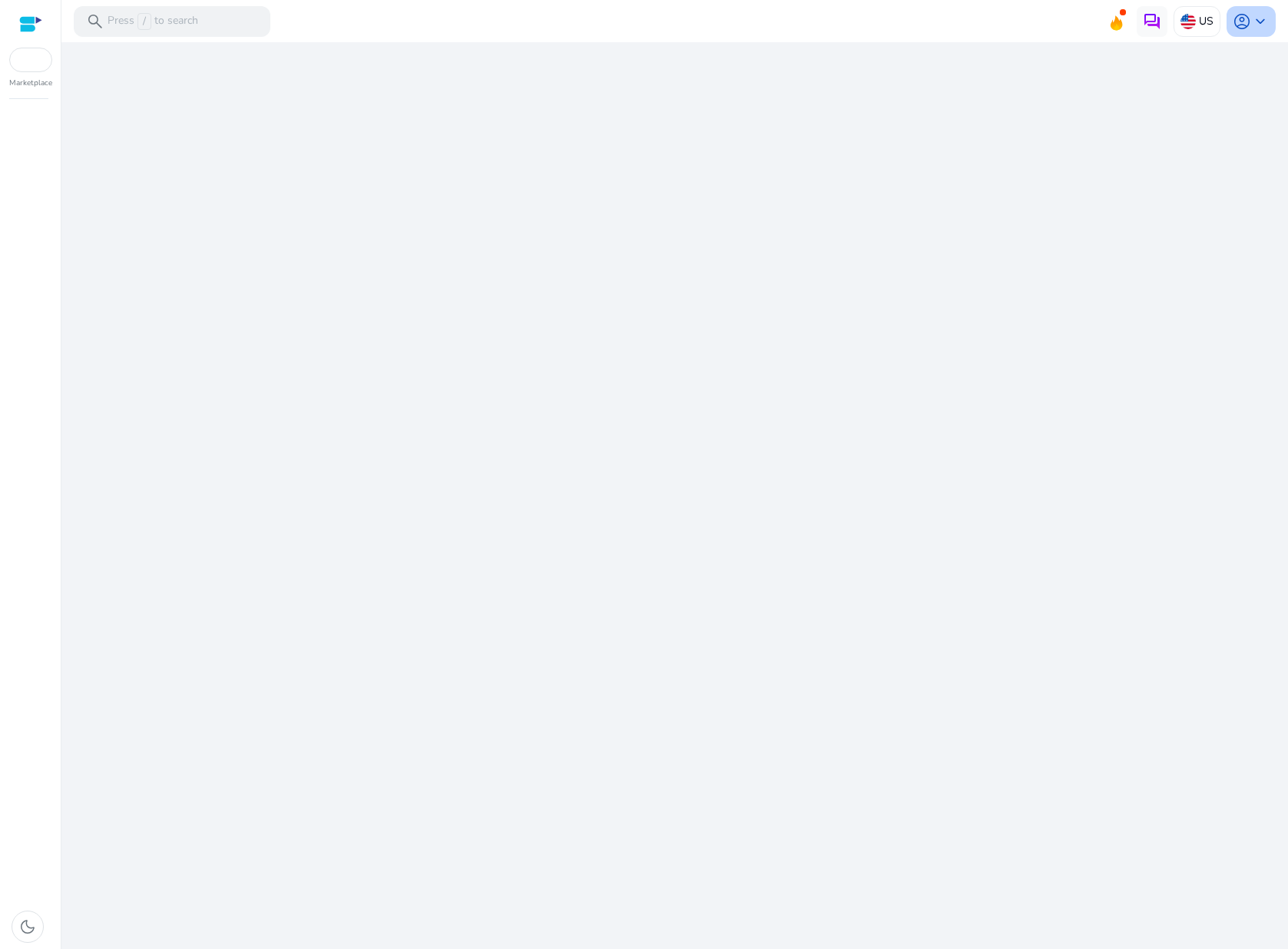
click at [1245, 21] on span "account_circle" at bounding box center [1242, 21] width 19 height 19
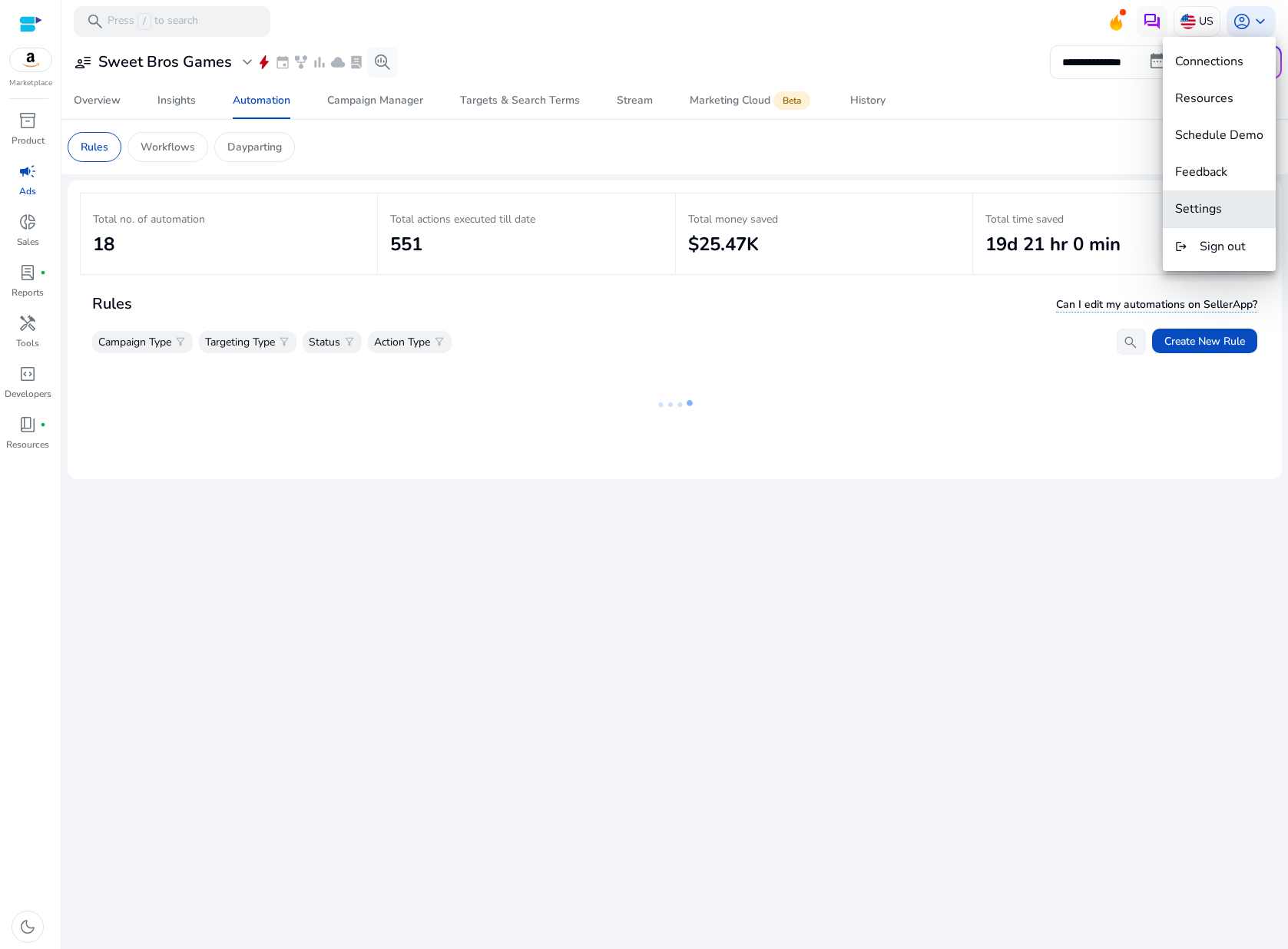
click at [1190, 205] on span "Settings" at bounding box center [1198, 209] width 47 height 17
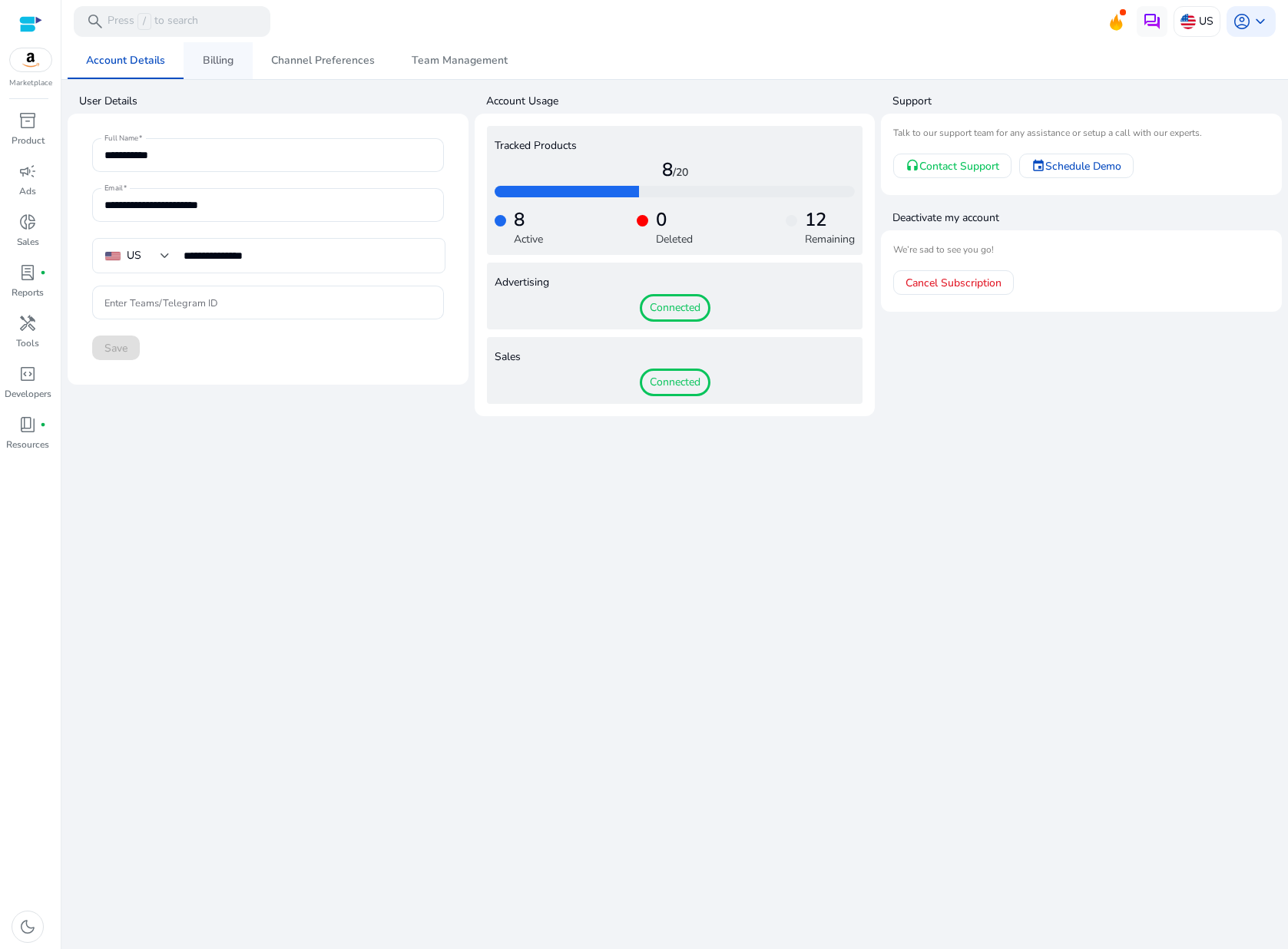
click at [216, 58] on span "Billing" at bounding box center [218, 60] width 31 height 11
